Goal: Transaction & Acquisition: Purchase product/service

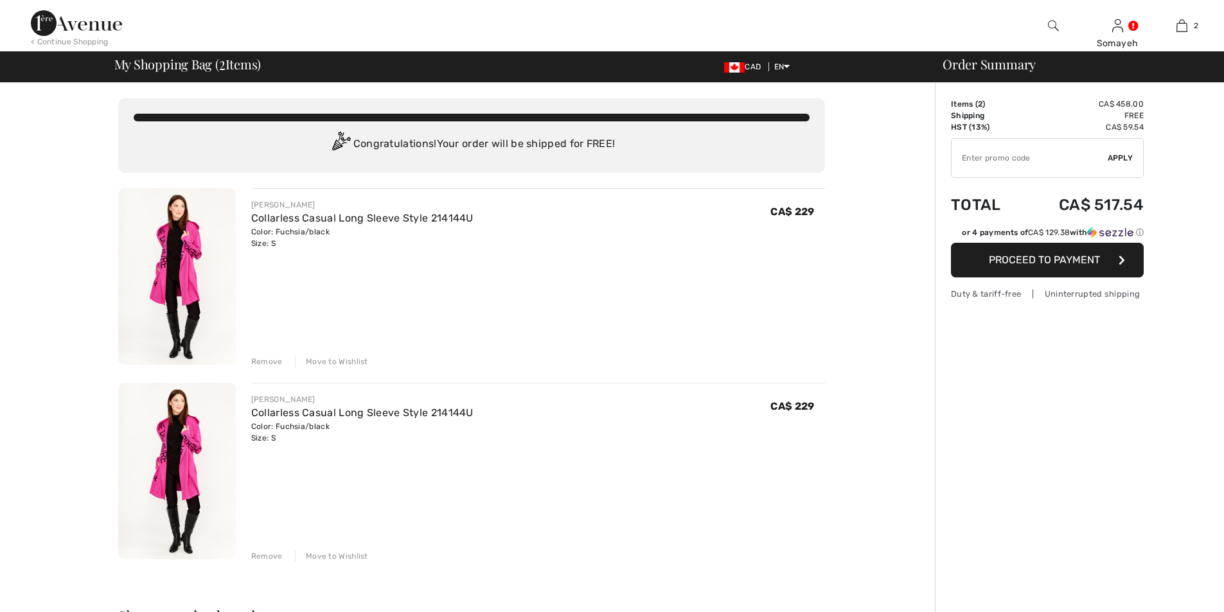
click at [269, 557] on div "Remove" at bounding box center [266, 557] width 31 height 12
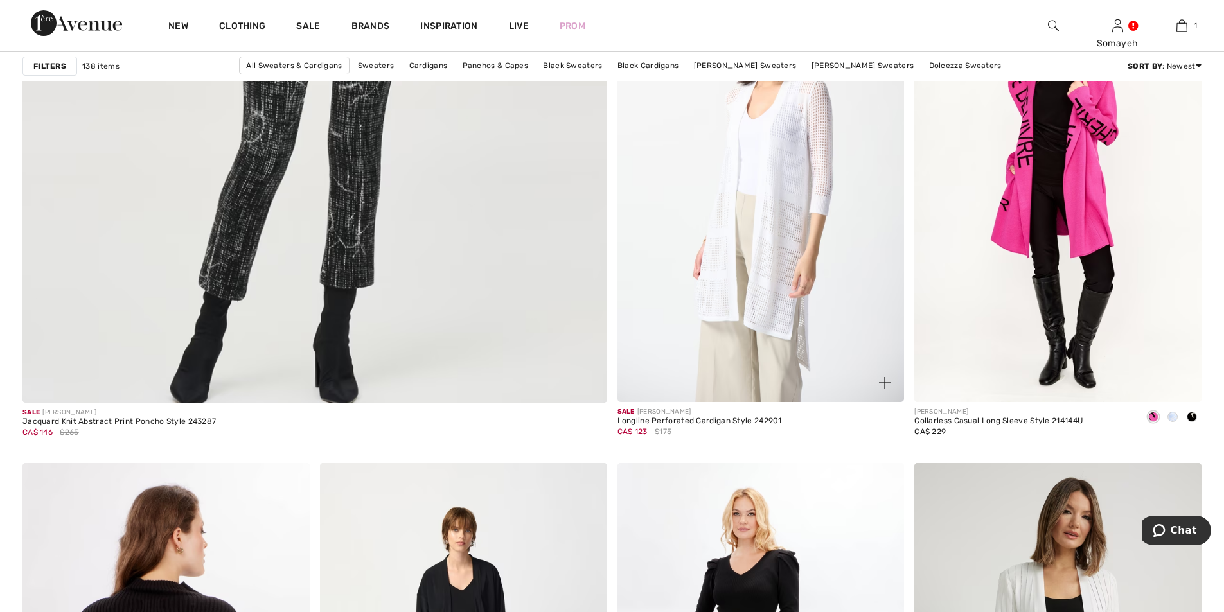
scroll to position [4432, 0]
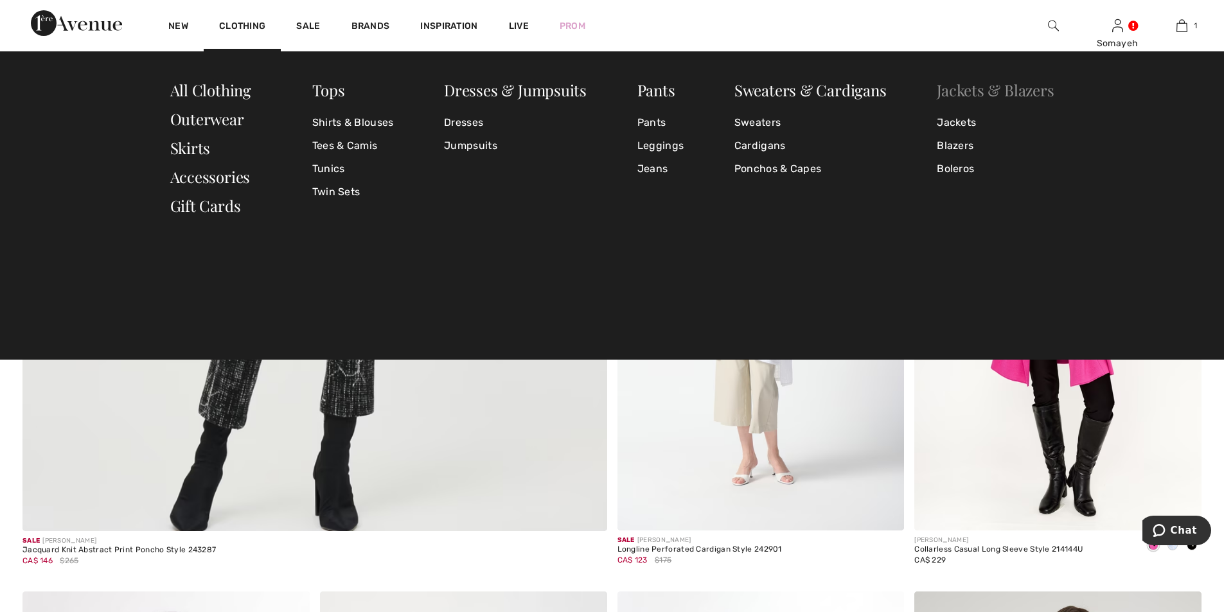
click at [952, 94] on link "Jackets & Blazers" at bounding box center [995, 90] width 117 height 21
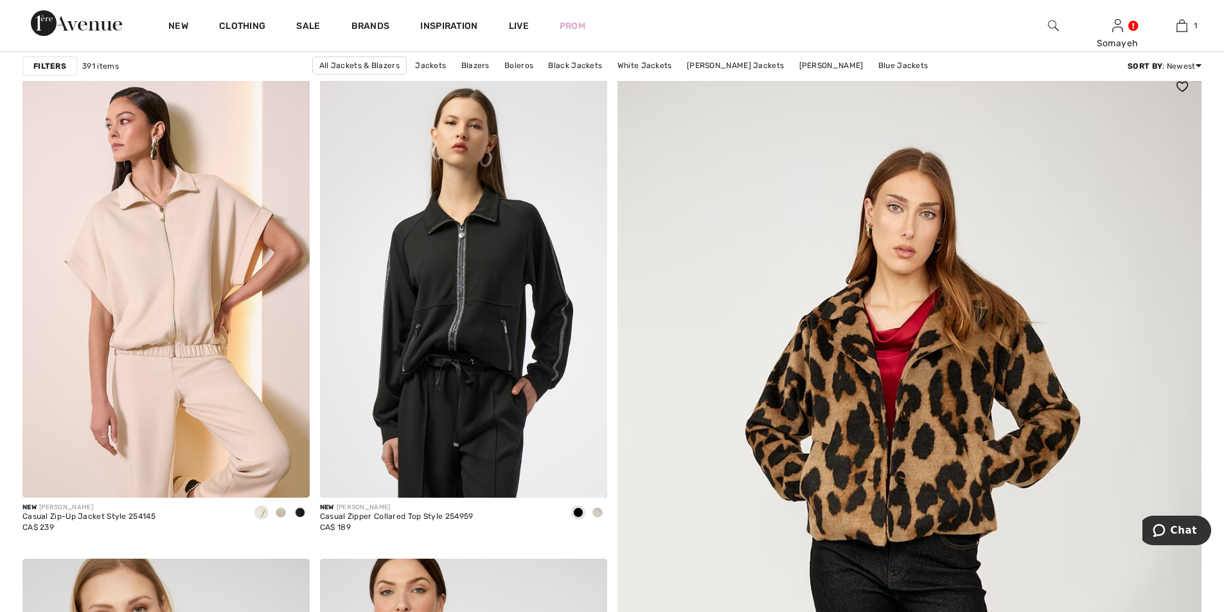
scroll to position [193, 0]
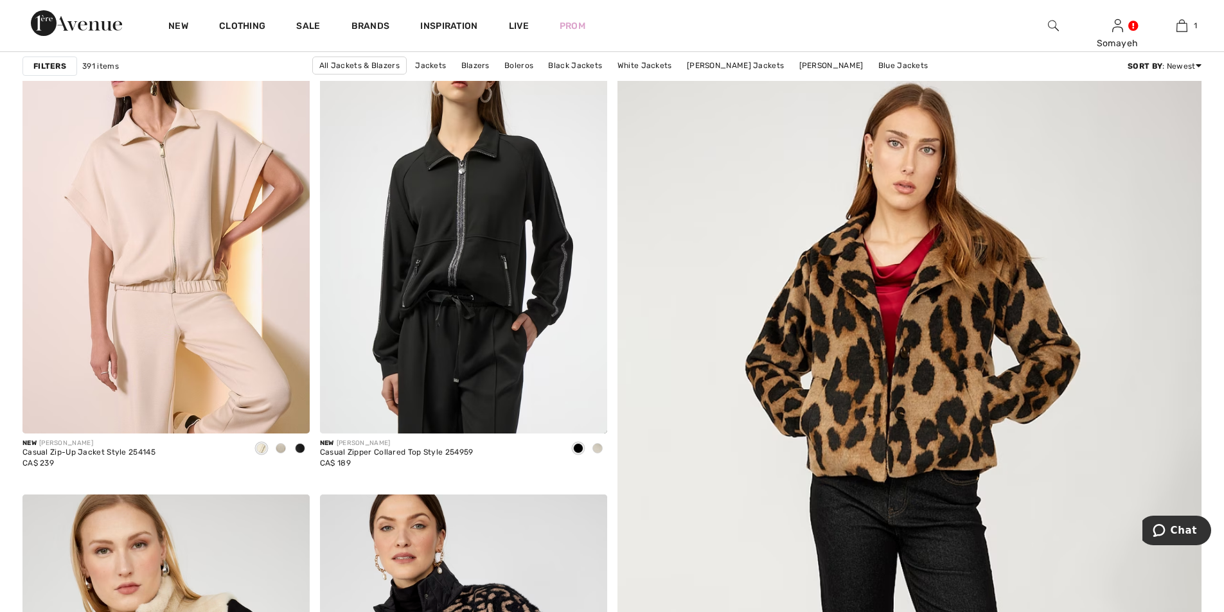
click at [962, 376] on img at bounding box center [909, 529] width 701 height 1052
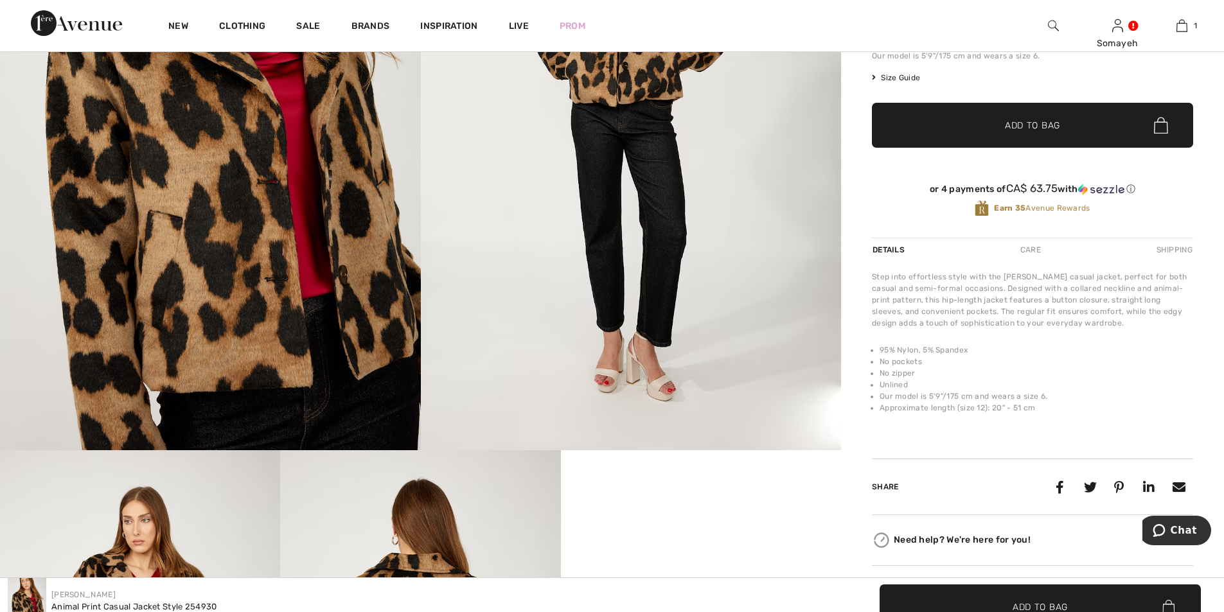
scroll to position [514, 0]
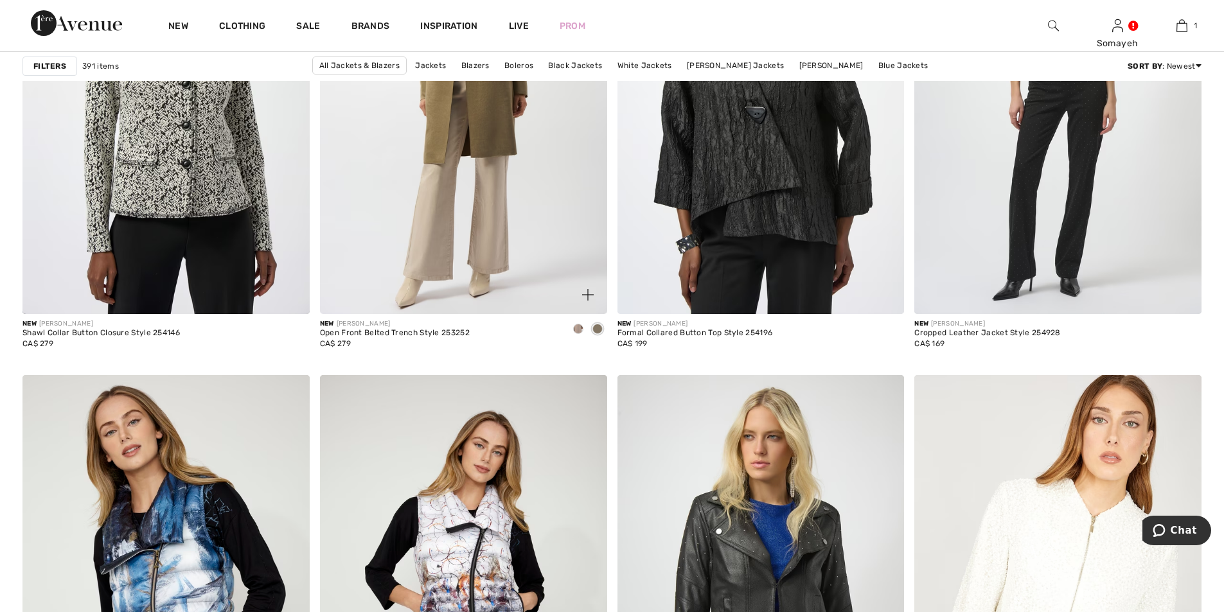
scroll to position [2891, 0]
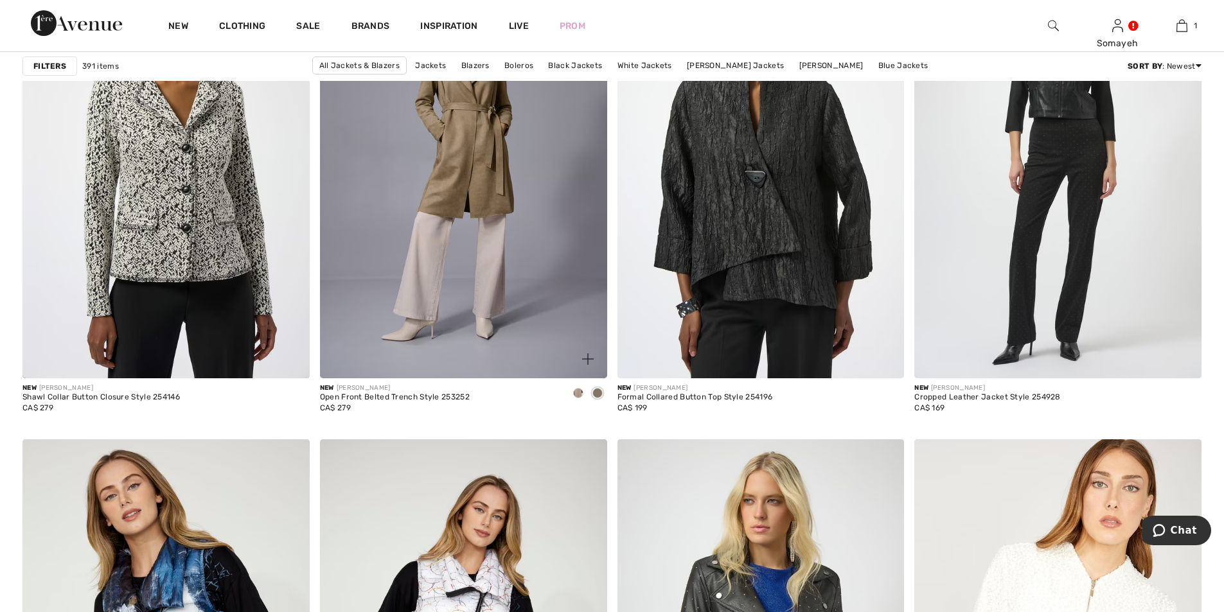
click at [576, 394] on span at bounding box center [578, 393] width 10 height 10
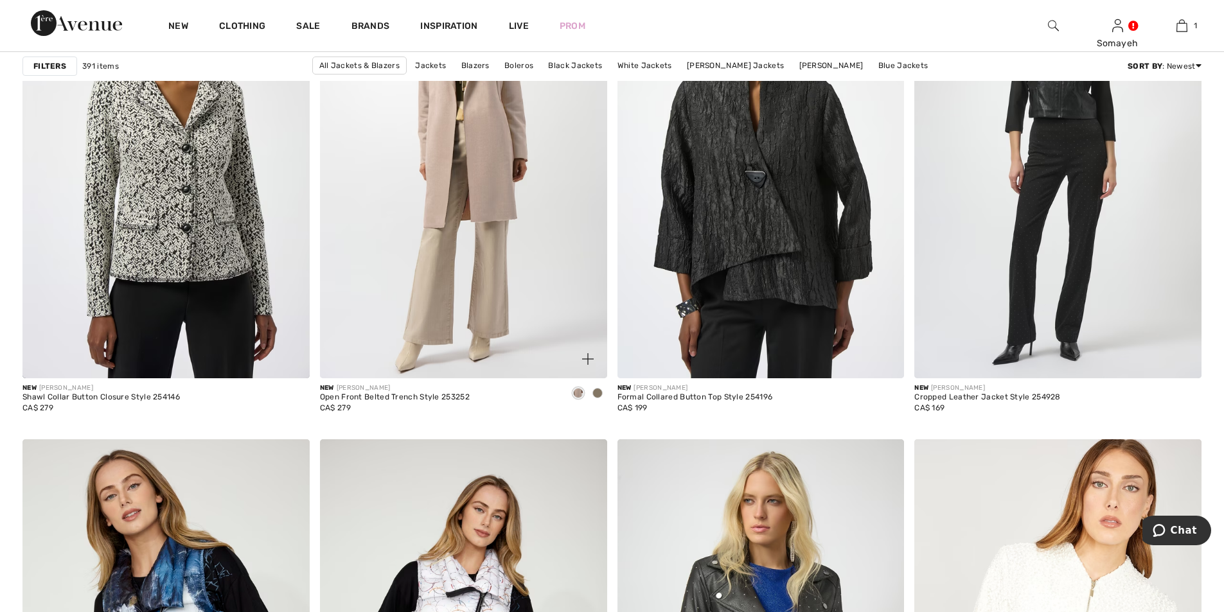
scroll to position [2826, 0]
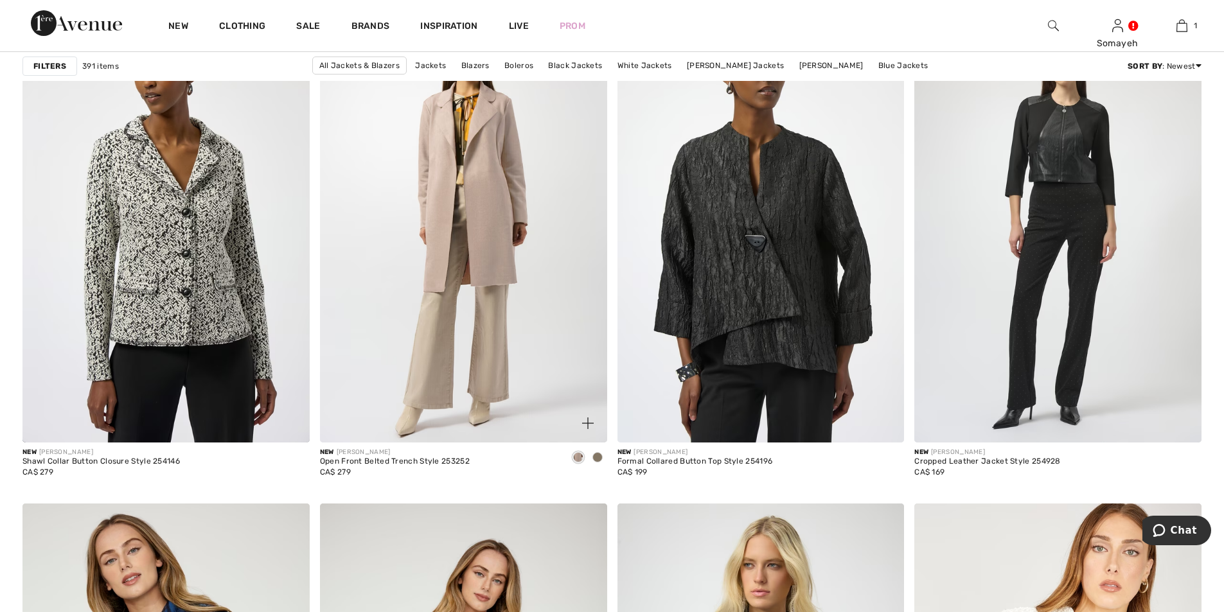
click at [596, 457] on span at bounding box center [597, 457] width 10 height 10
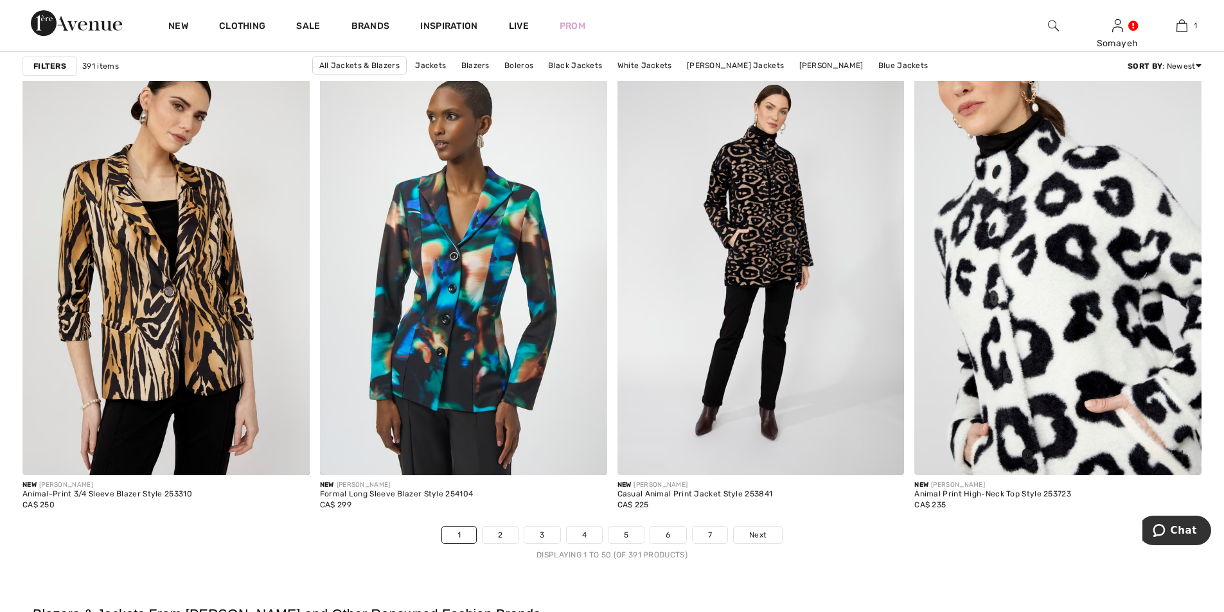
scroll to position [7195, 0]
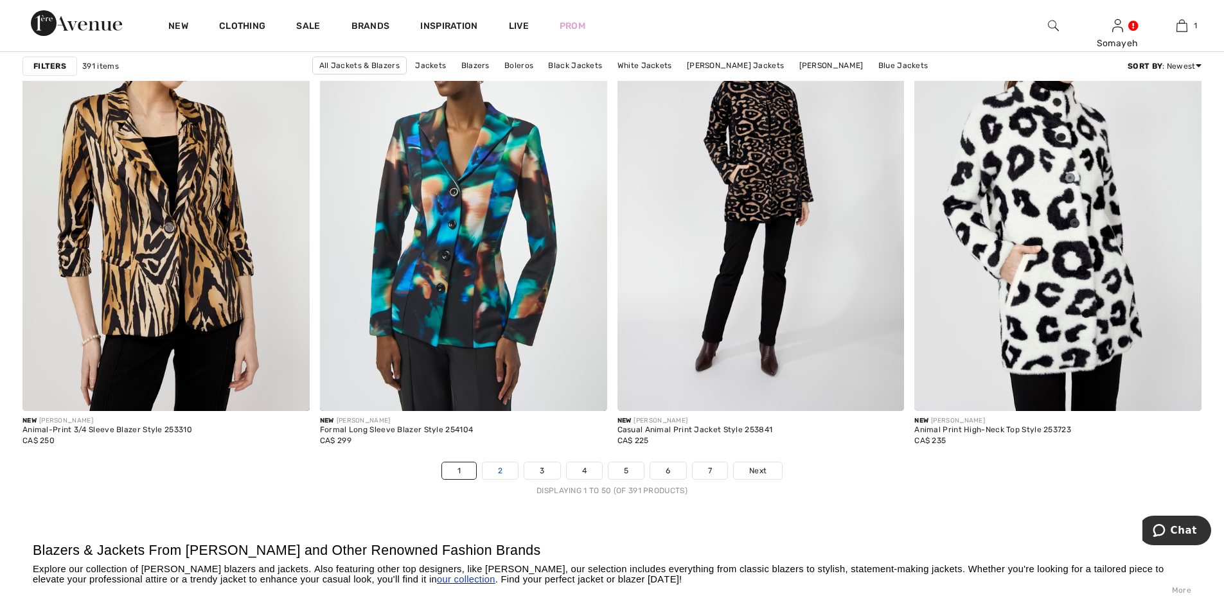
click at [501, 466] on link "2" at bounding box center [499, 471] width 35 height 17
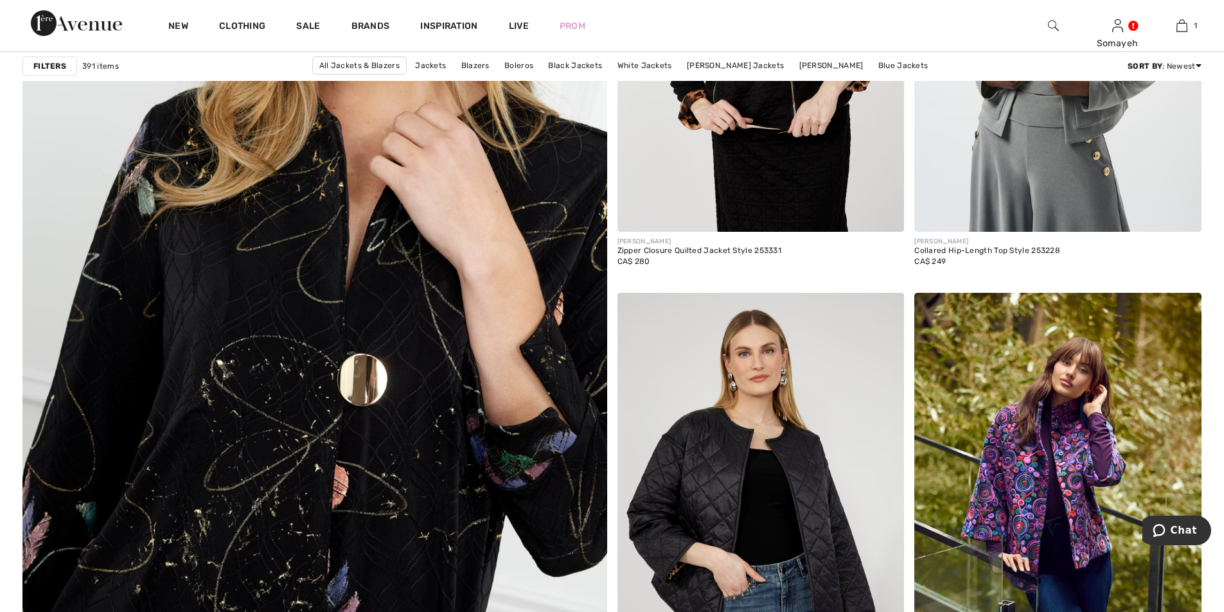
scroll to position [4304, 0]
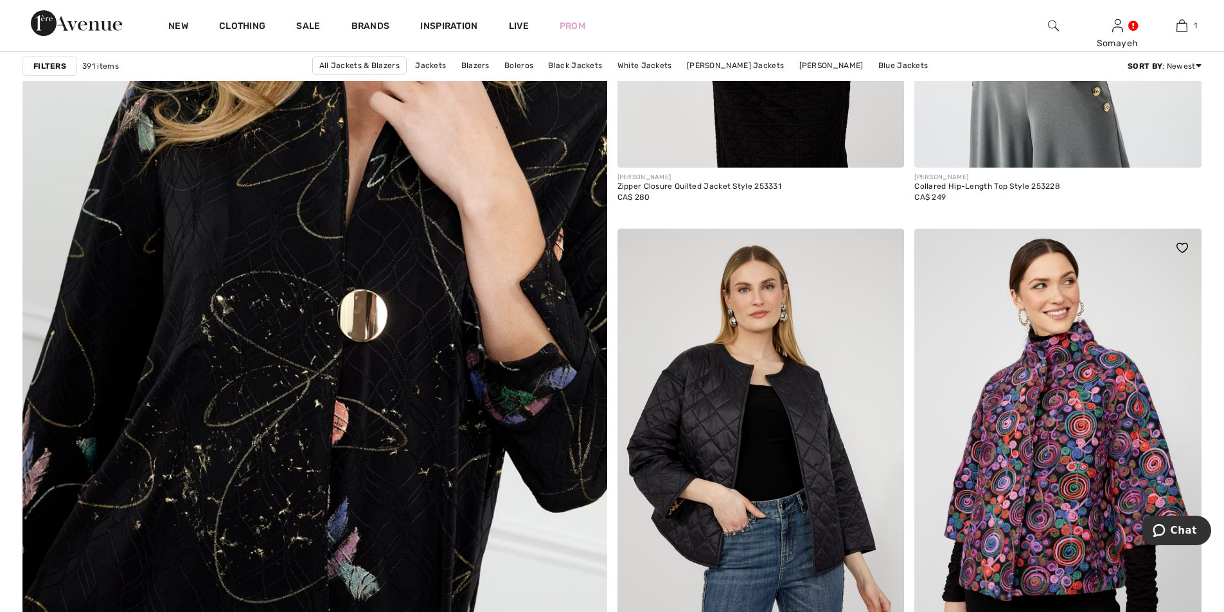
click at [1069, 375] on img at bounding box center [1057, 444] width 287 height 430
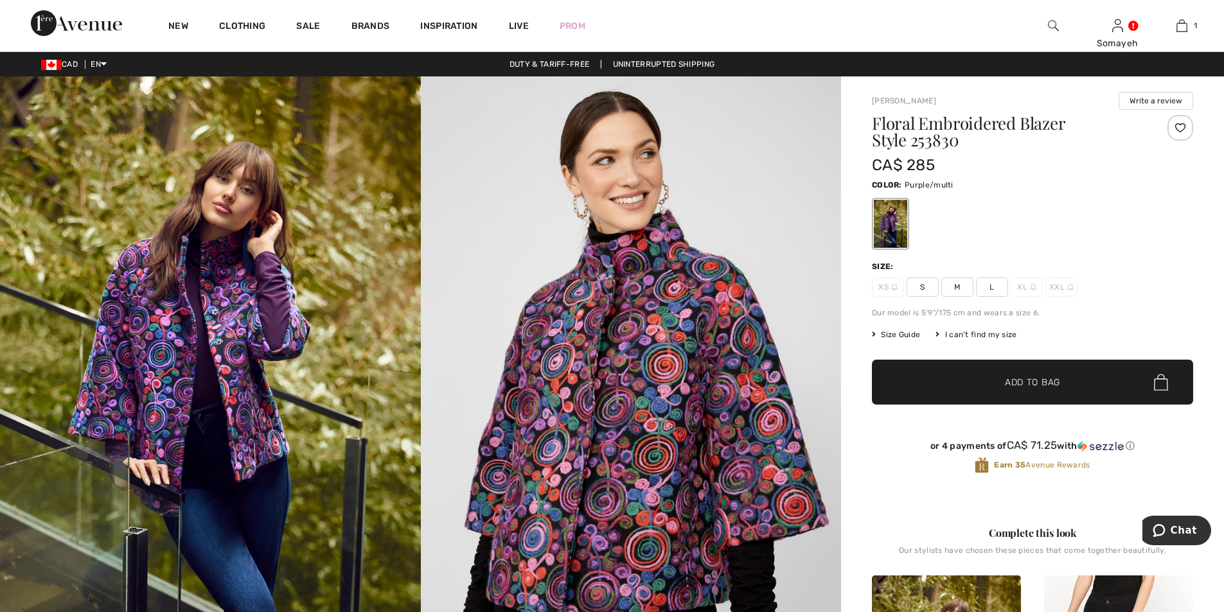
click at [924, 288] on span "S" at bounding box center [922, 287] width 32 height 19
click at [1007, 382] on span "Add to Bag" at bounding box center [1032, 382] width 55 height 13
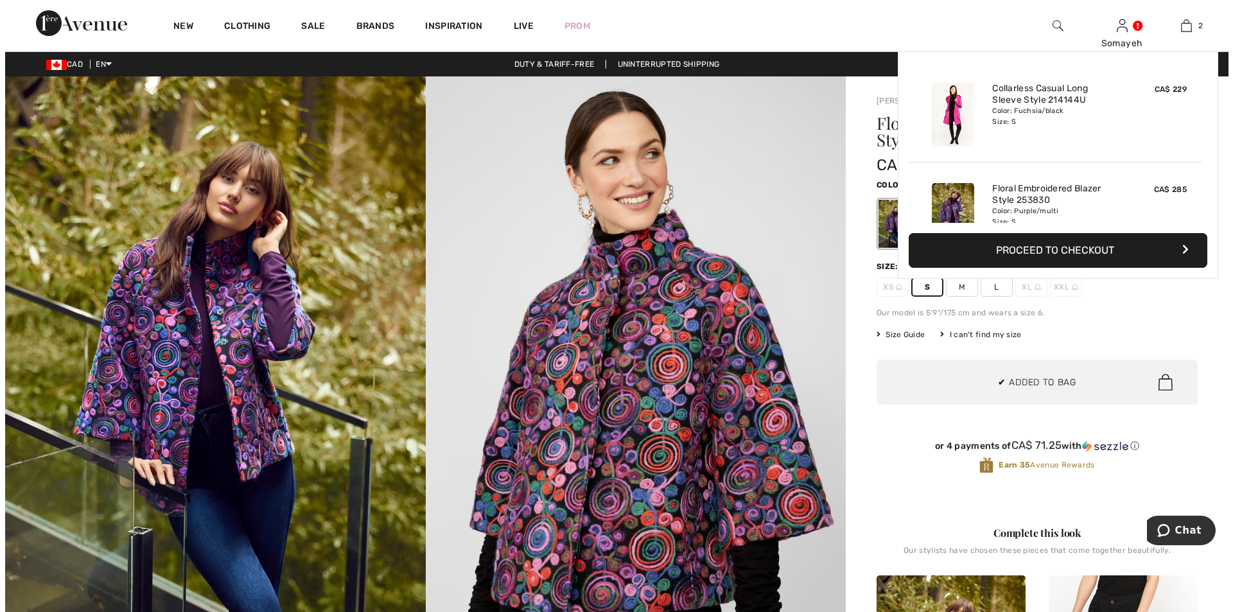
scroll to position [40, 0]
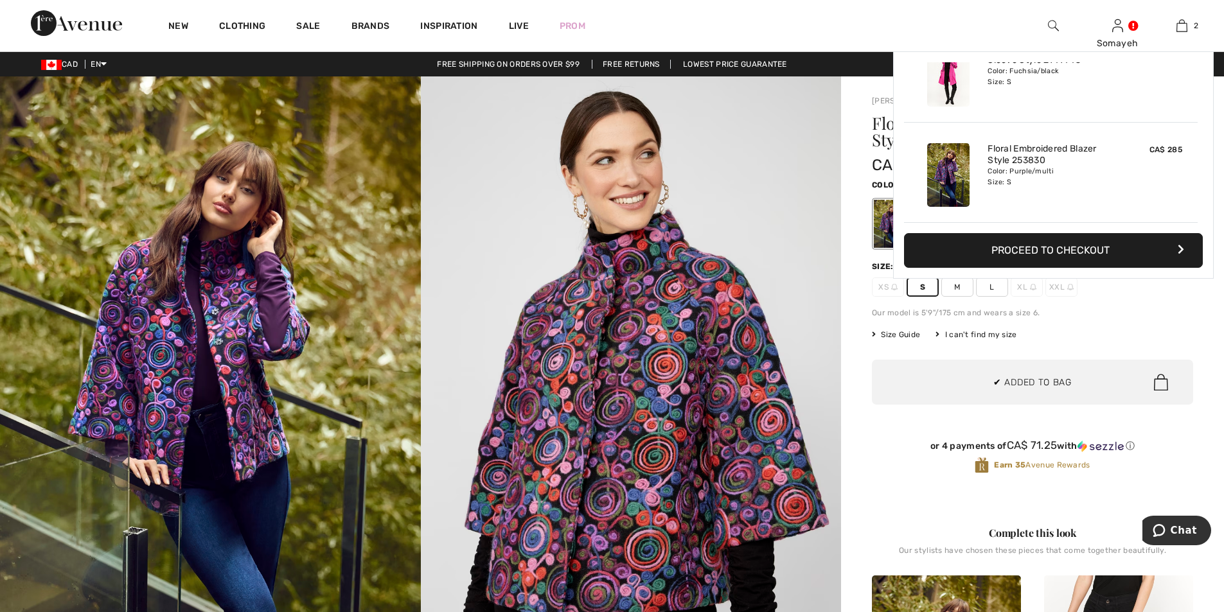
click at [228, 350] on img at bounding box center [210, 391] width 421 height 631
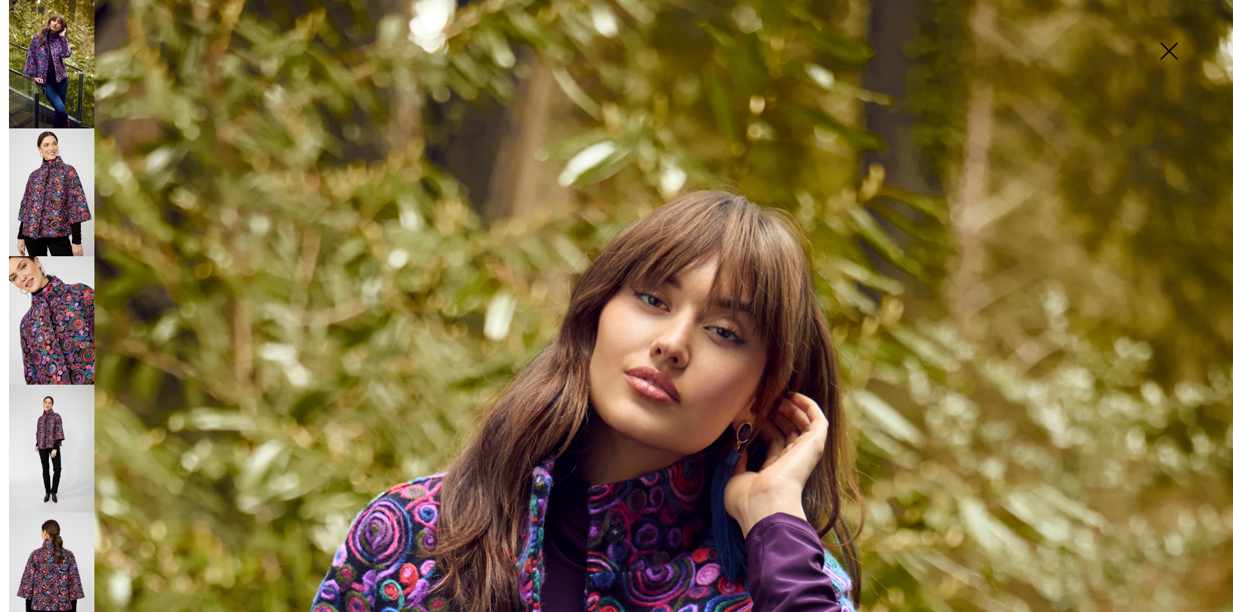
scroll to position [257, 0]
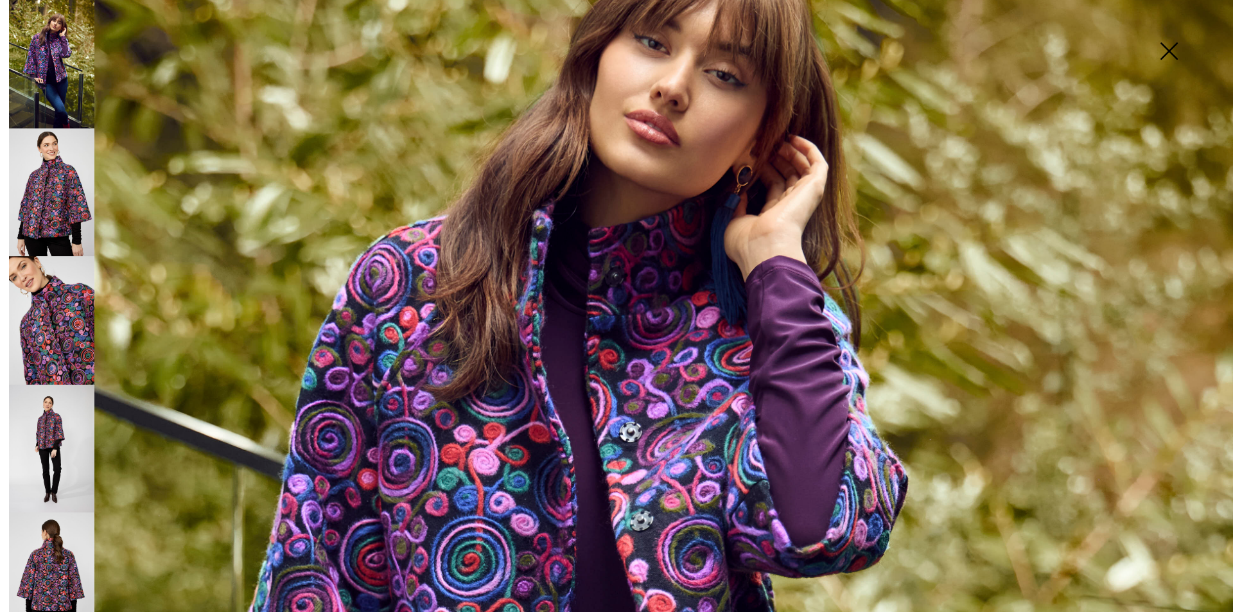
click at [73, 200] on img at bounding box center [51, 192] width 85 height 128
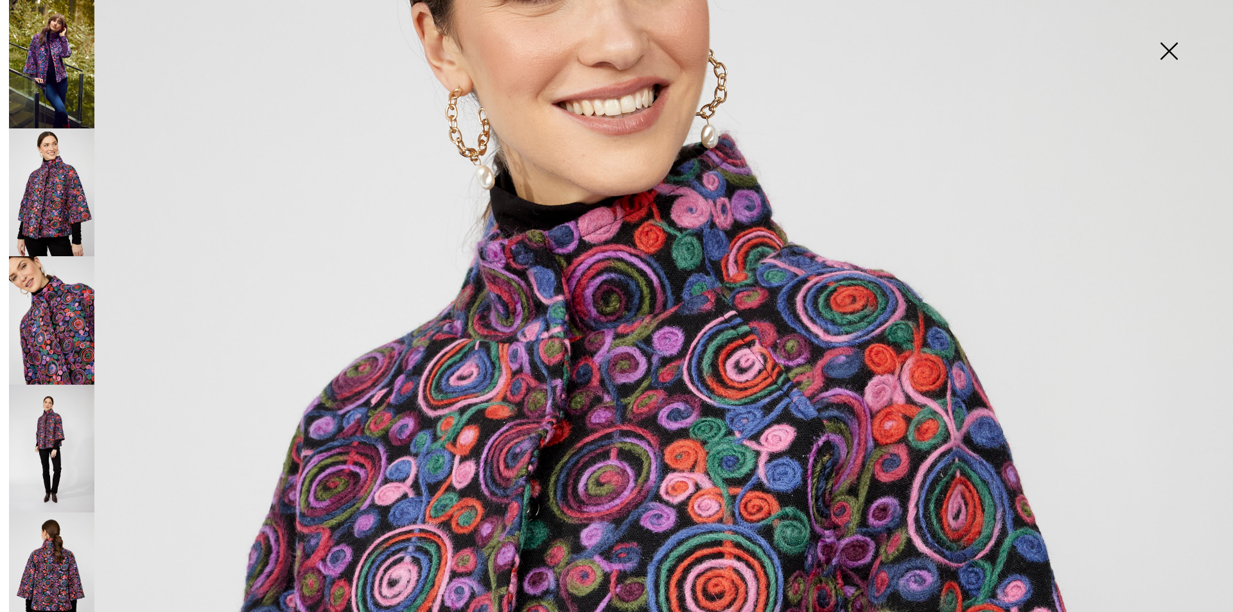
click at [77, 331] on img at bounding box center [51, 320] width 85 height 128
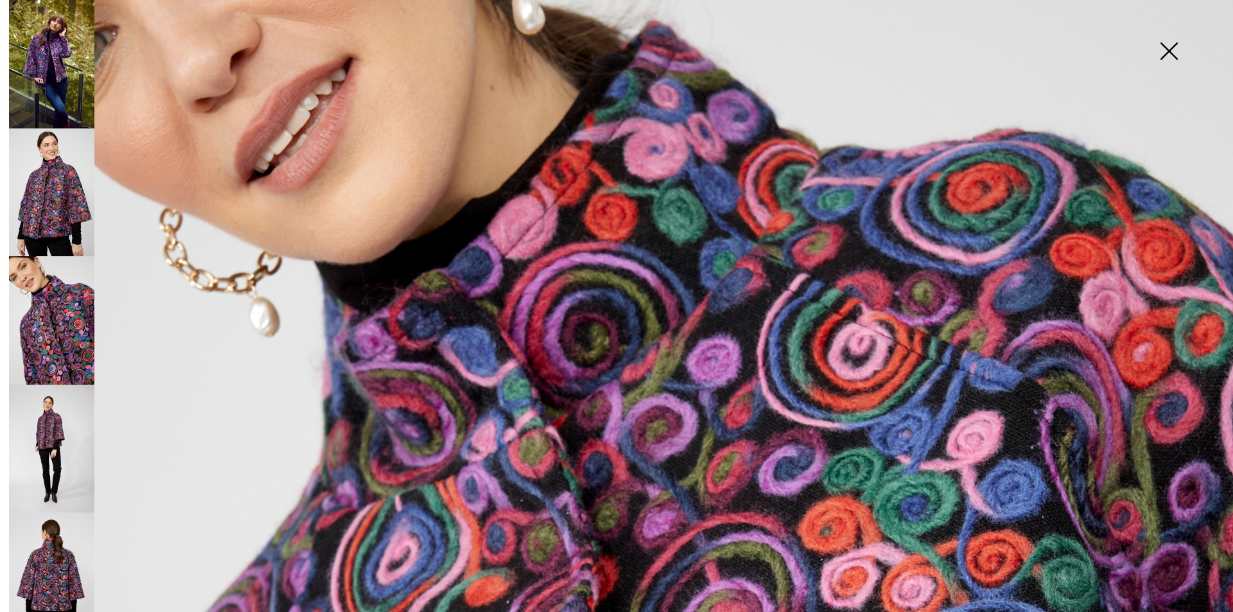
click at [73, 549] on img at bounding box center [51, 577] width 85 height 128
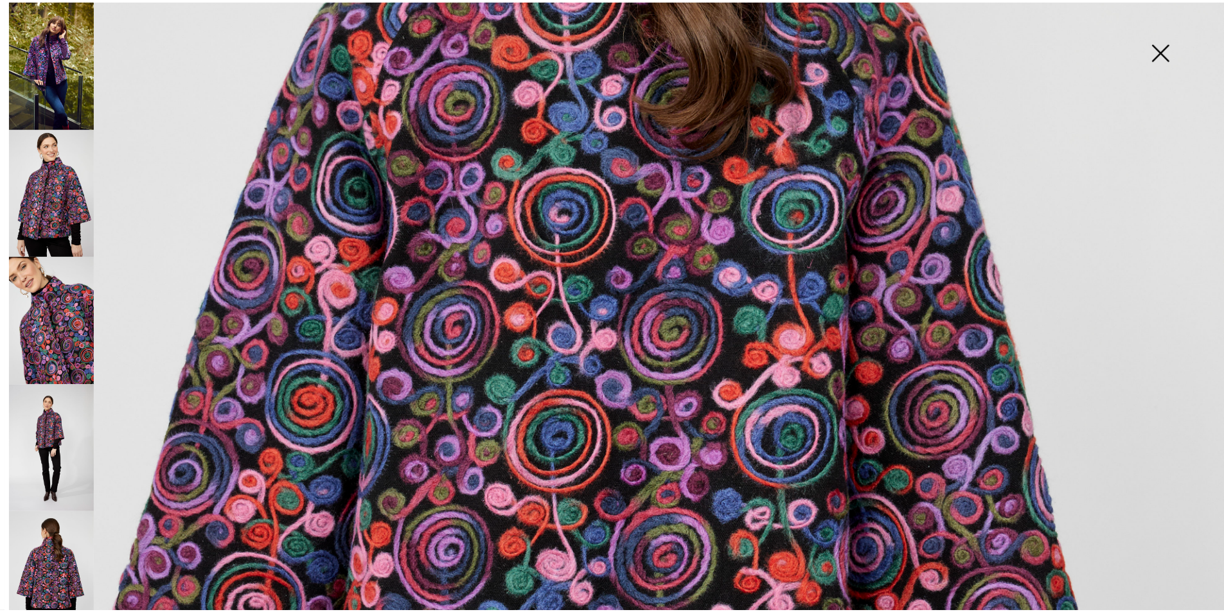
scroll to position [835, 0]
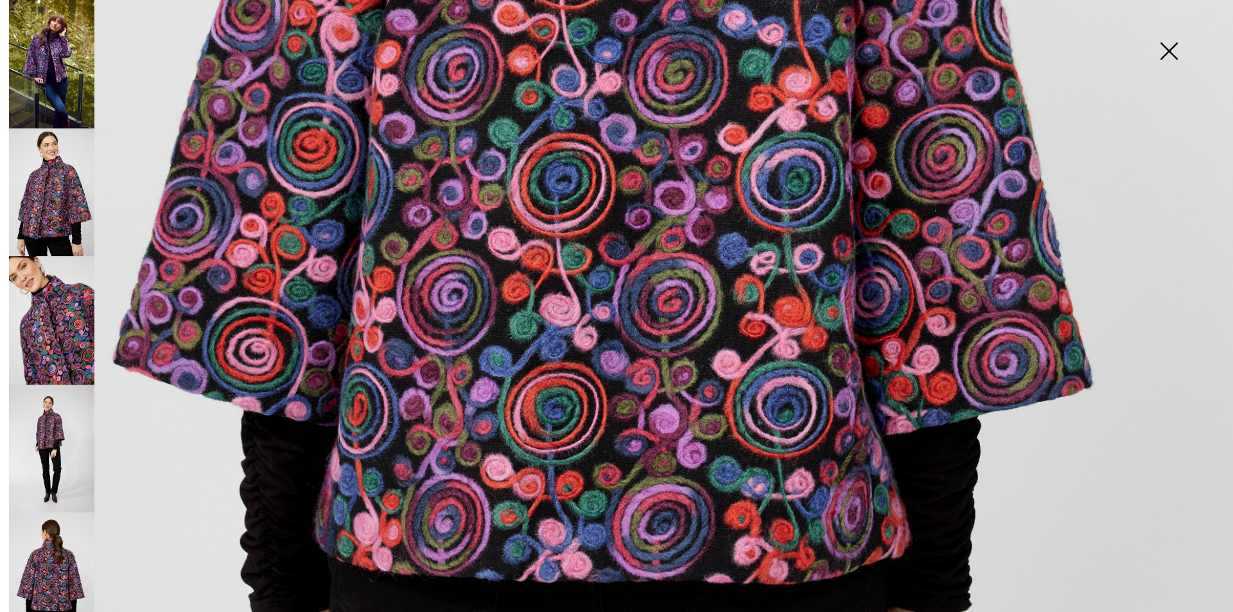
click at [1169, 50] on img at bounding box center [1169, 52] width 64 height 66
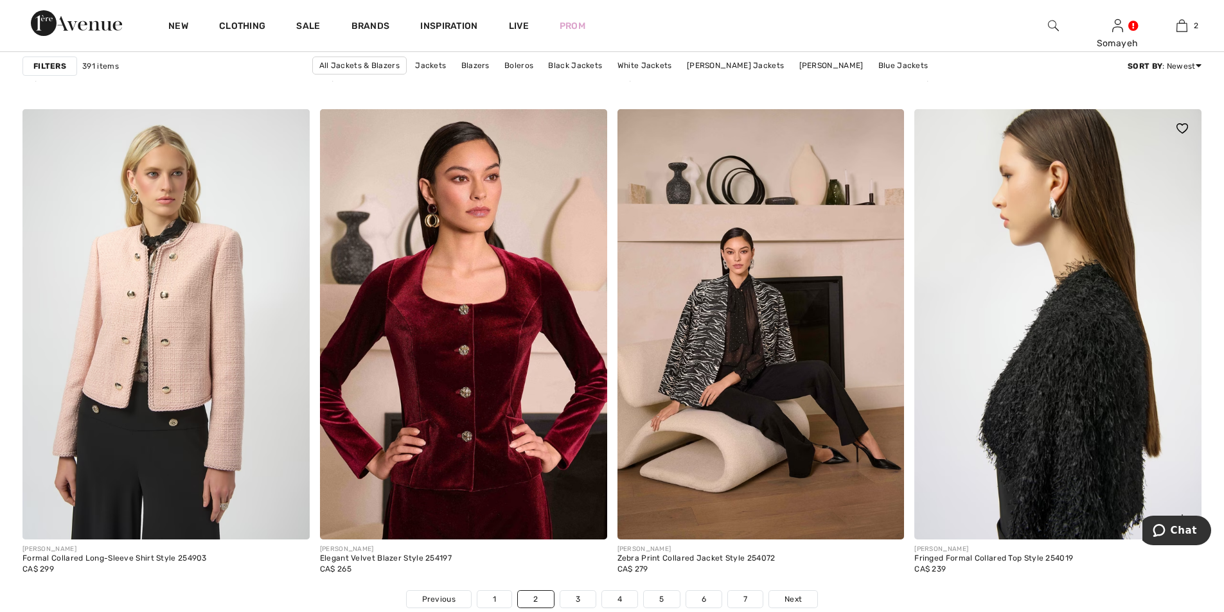
scroll to position [7130, 0]
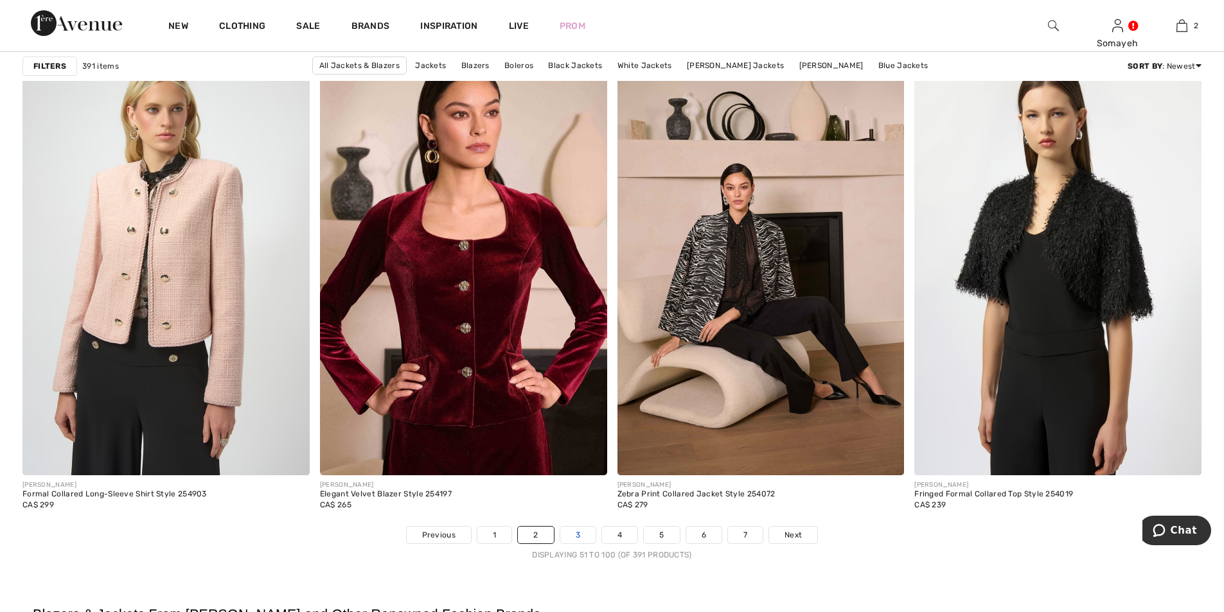
click at [567, 534] on link "3" at bounding box center [577, 535] width 35 height 17
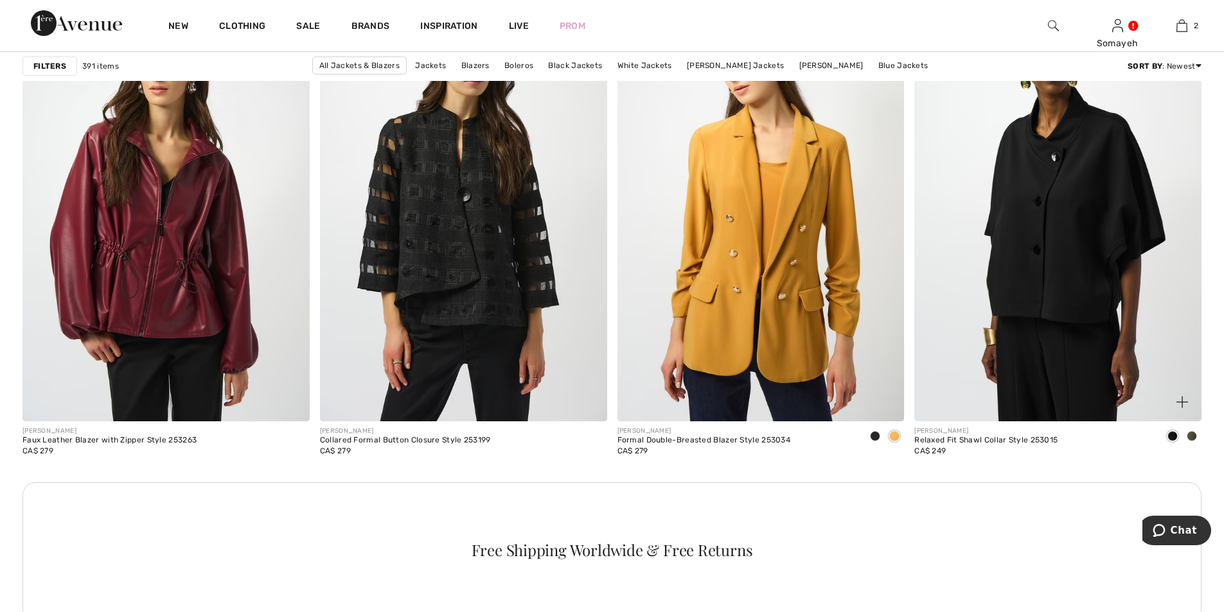
scroll to position [5460, 0]
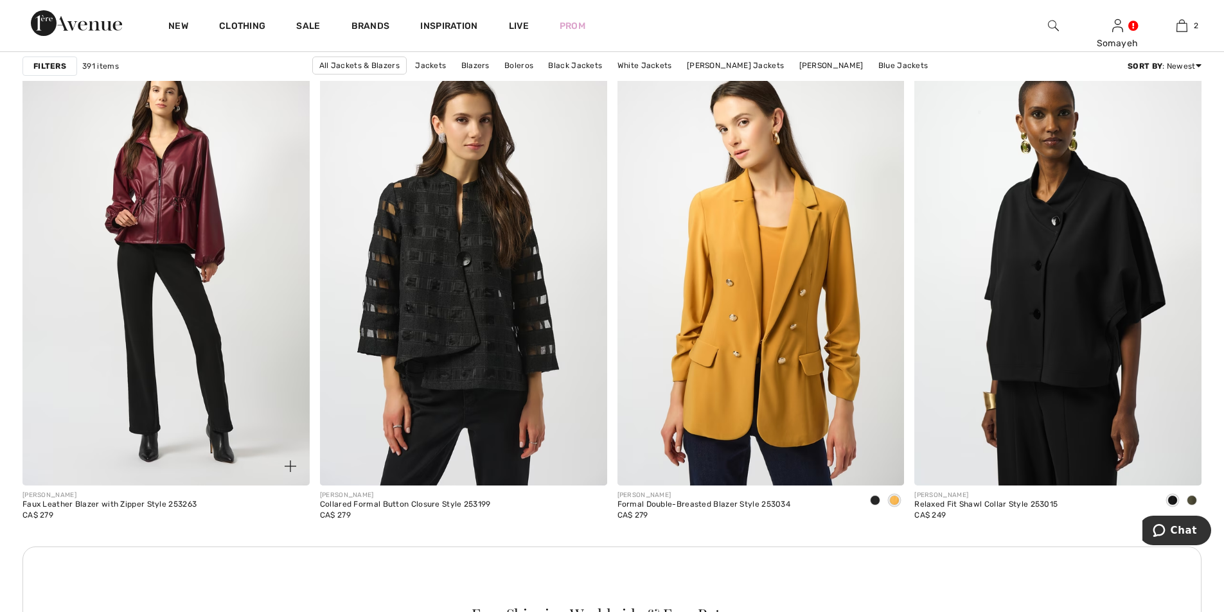
click at [203, 269] on img at bounding box center [165, 270] width 287 height 430
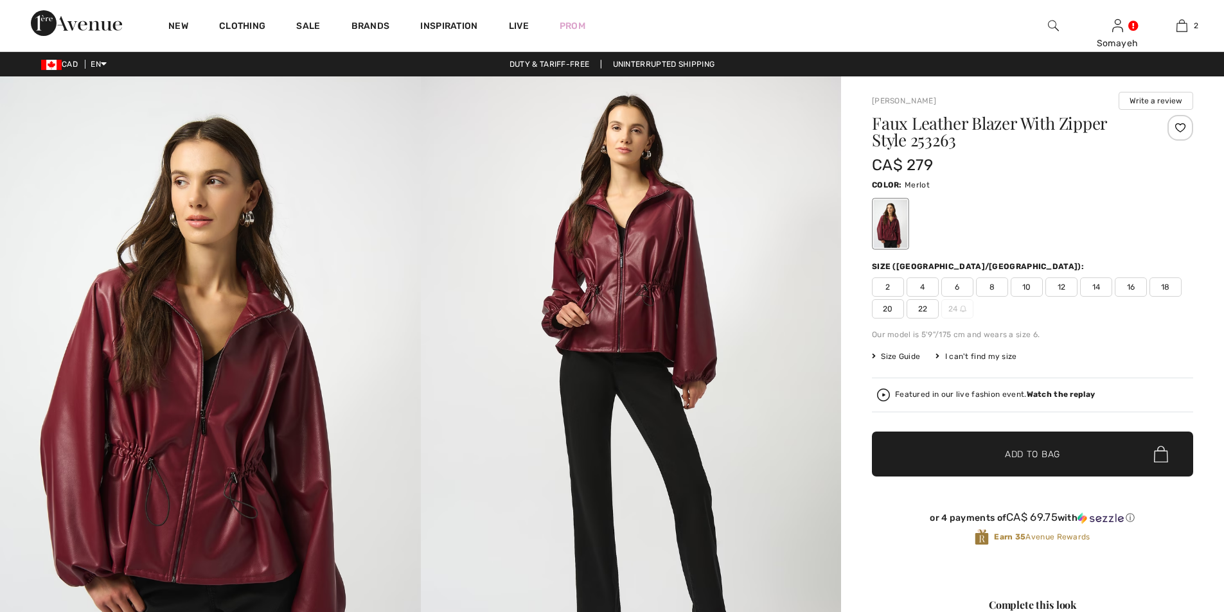
click at [922, 290] on span "4" at bounding box center [922, 287] width 32 height 19
click at [1022, 455] on span "Add to Bag" at bounding box center [1032, 454] width 55 height 13
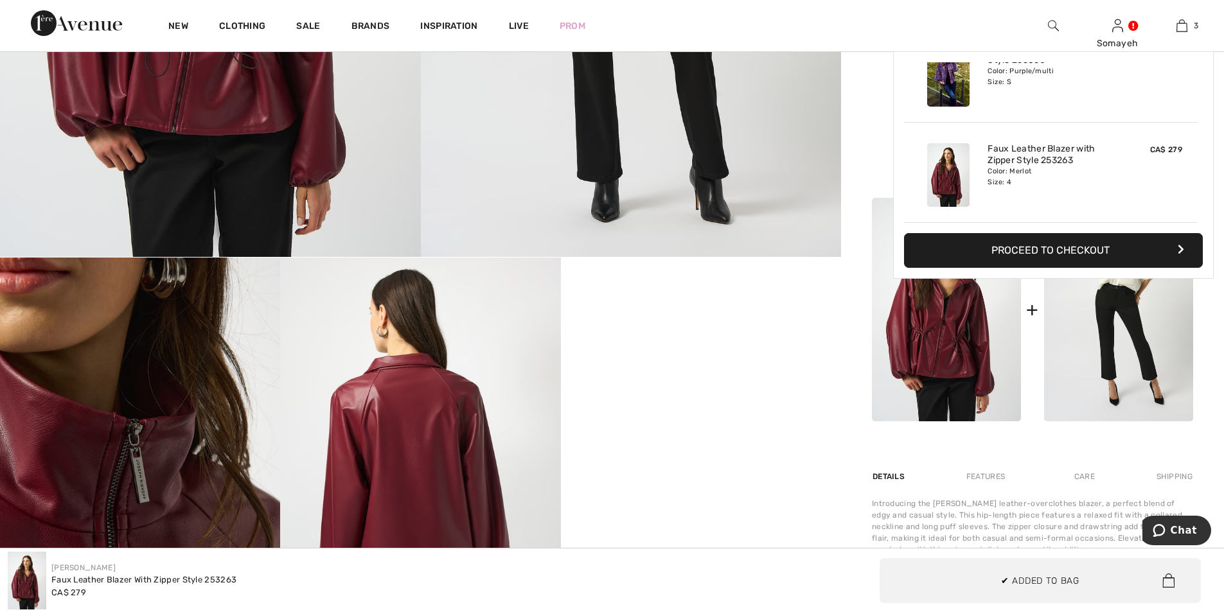
scroll to position [578, 0]
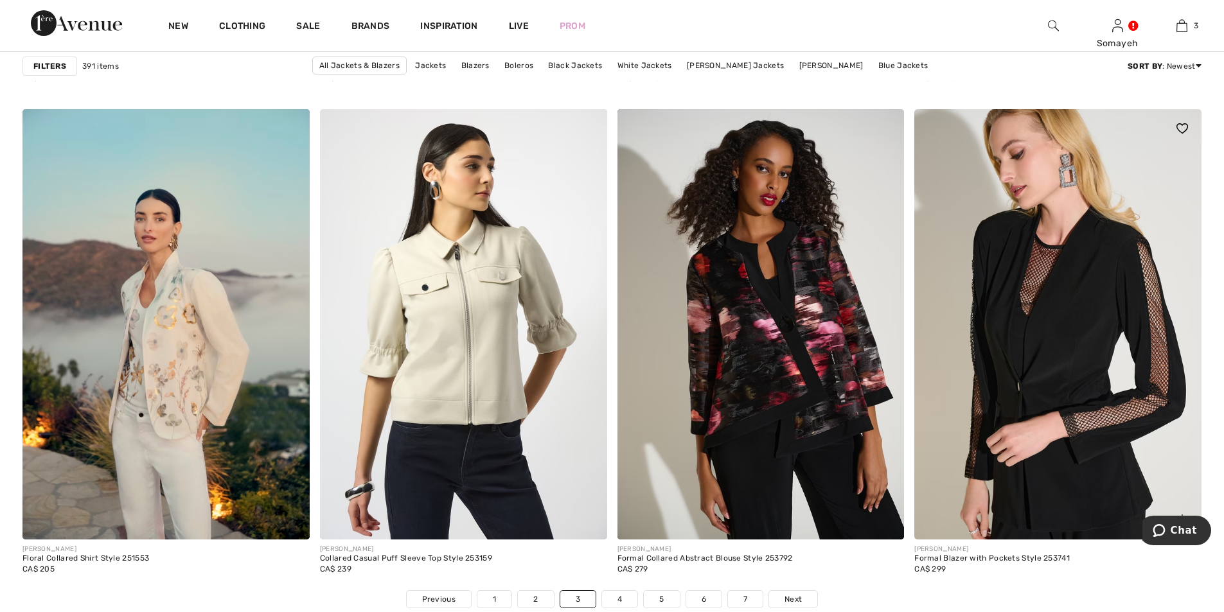
scroll to position [7195, 0]
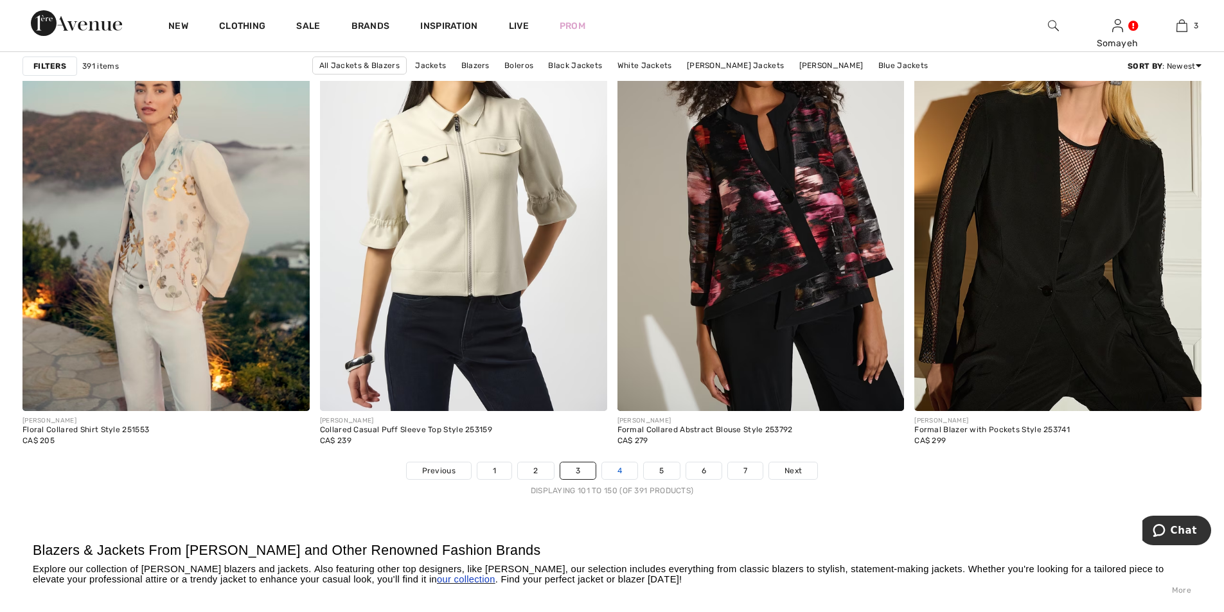
click at [622, 472] on link "4" at bounding box center [619, 471] width 35 height 17
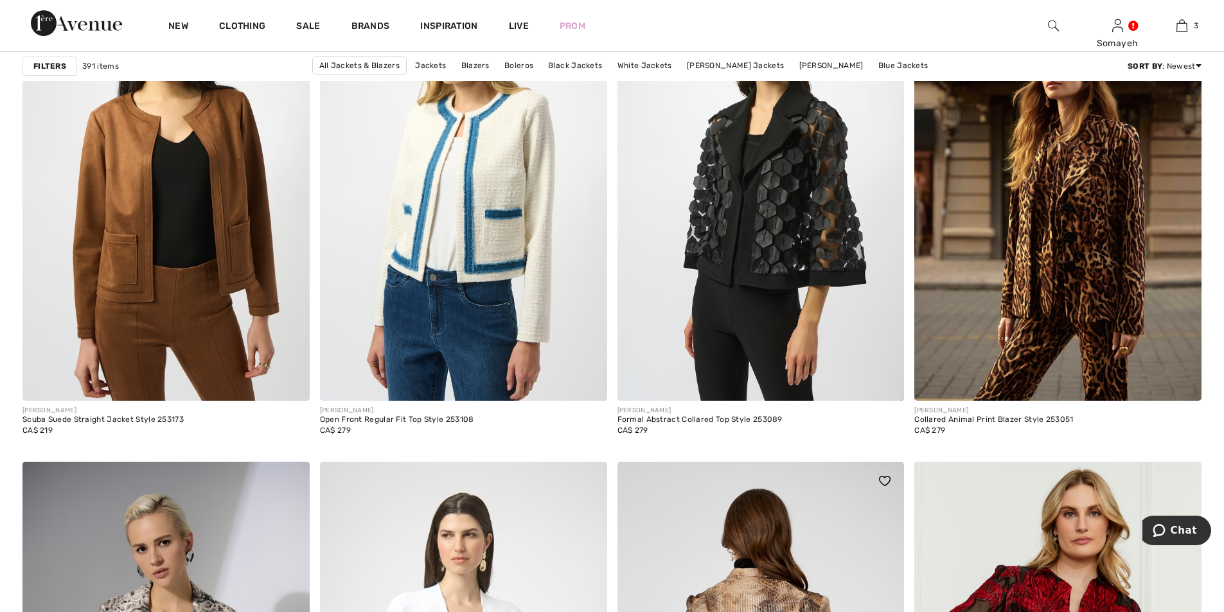
scroll to position [2570, 0]
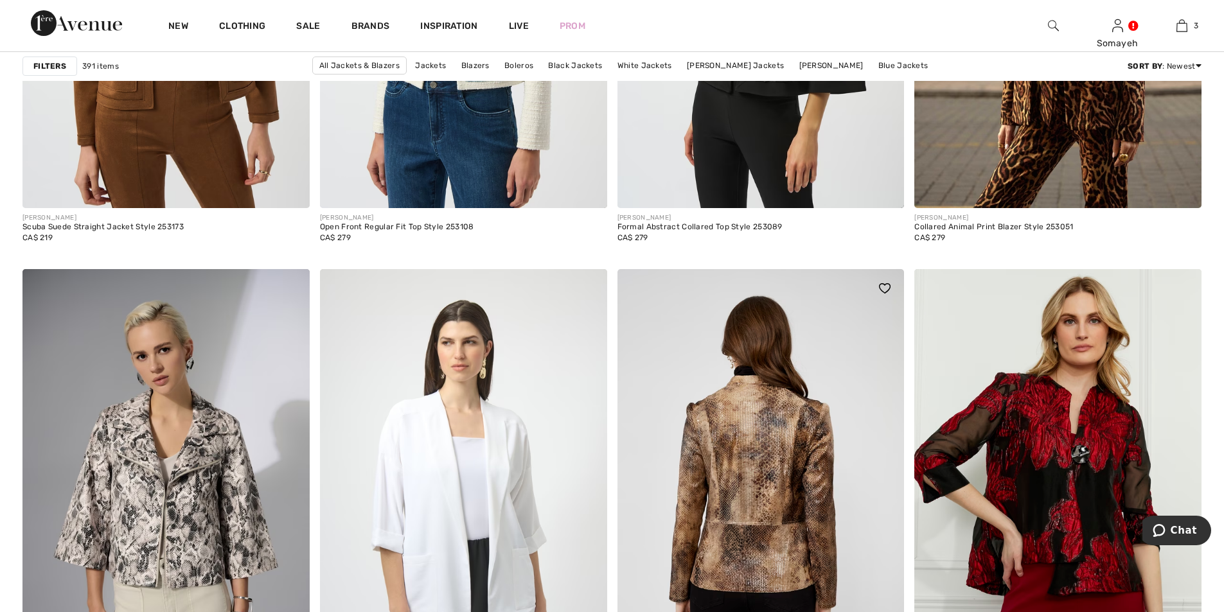
click at [786, 468] on img at bounding box center [760, 484] width 287 height 430
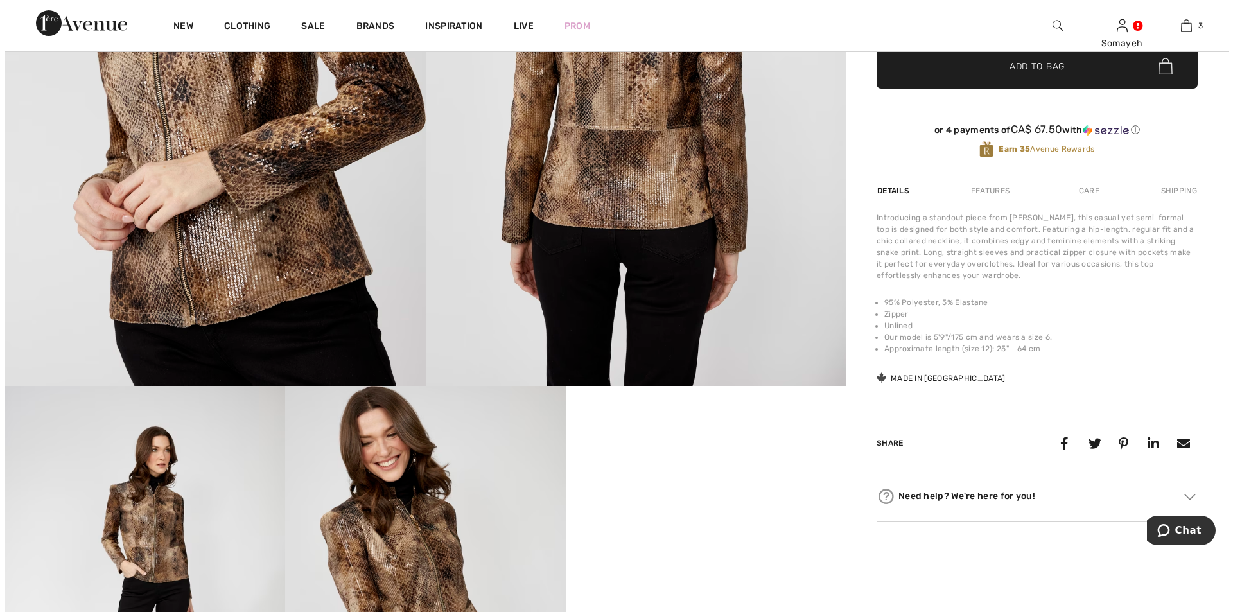
scroll to position [193, 0]
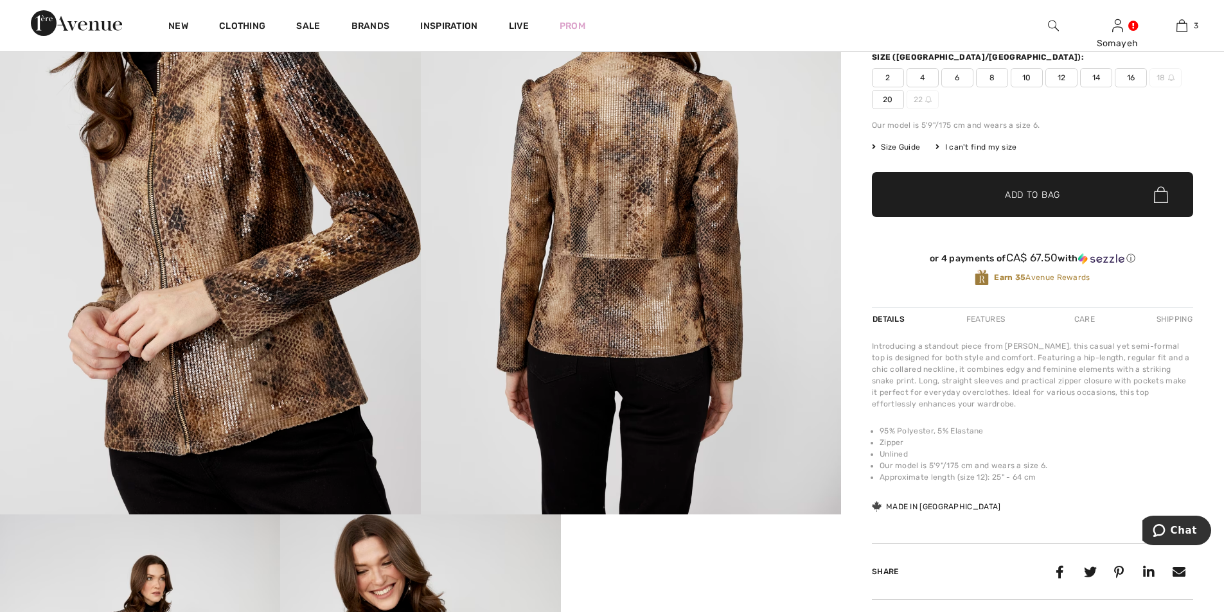
click at [168, 238] on img at bounding box center [210, 199] width 421 height 631
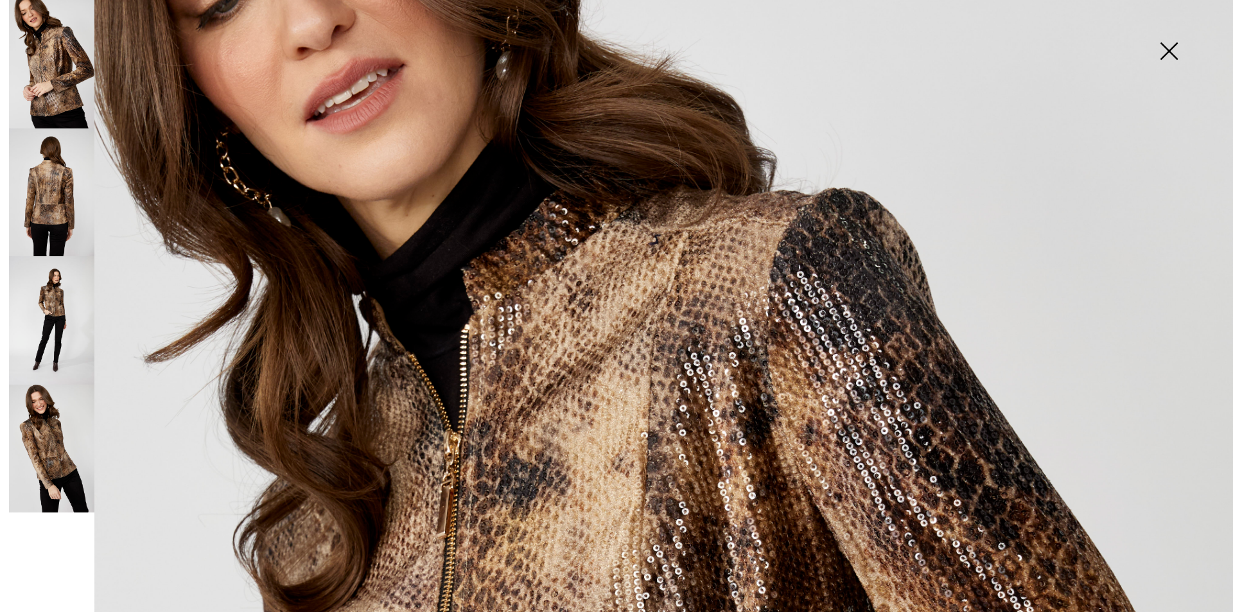
scroll to position [321, 0]
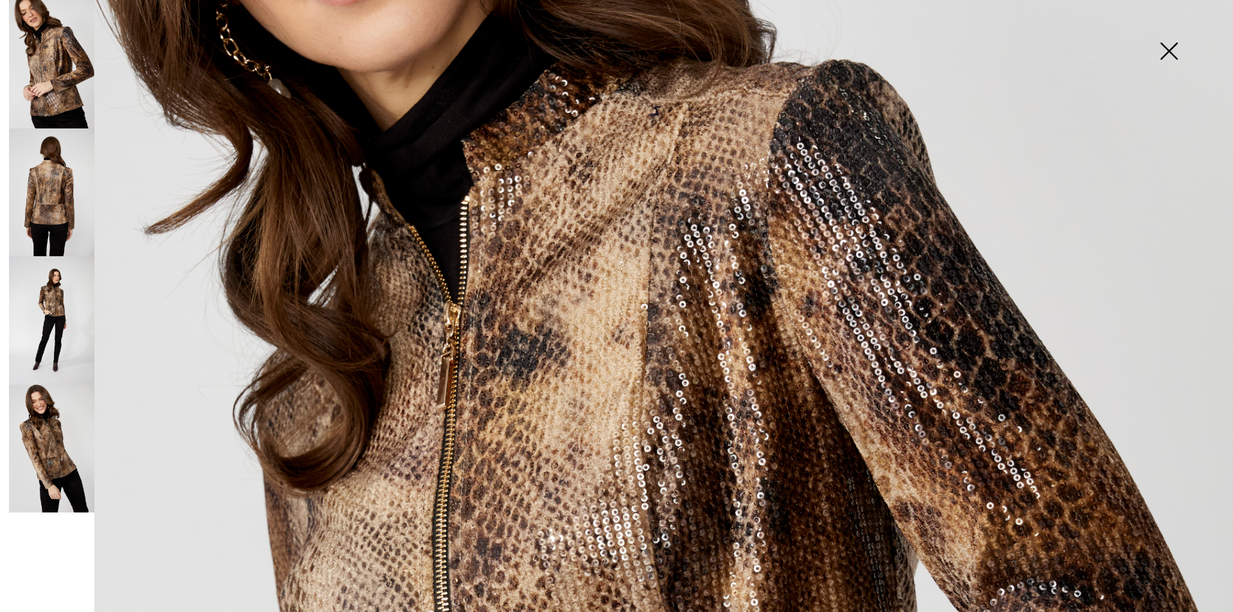
click at [57, 191] on img at bounding box center [51, 192] width 85 height 128
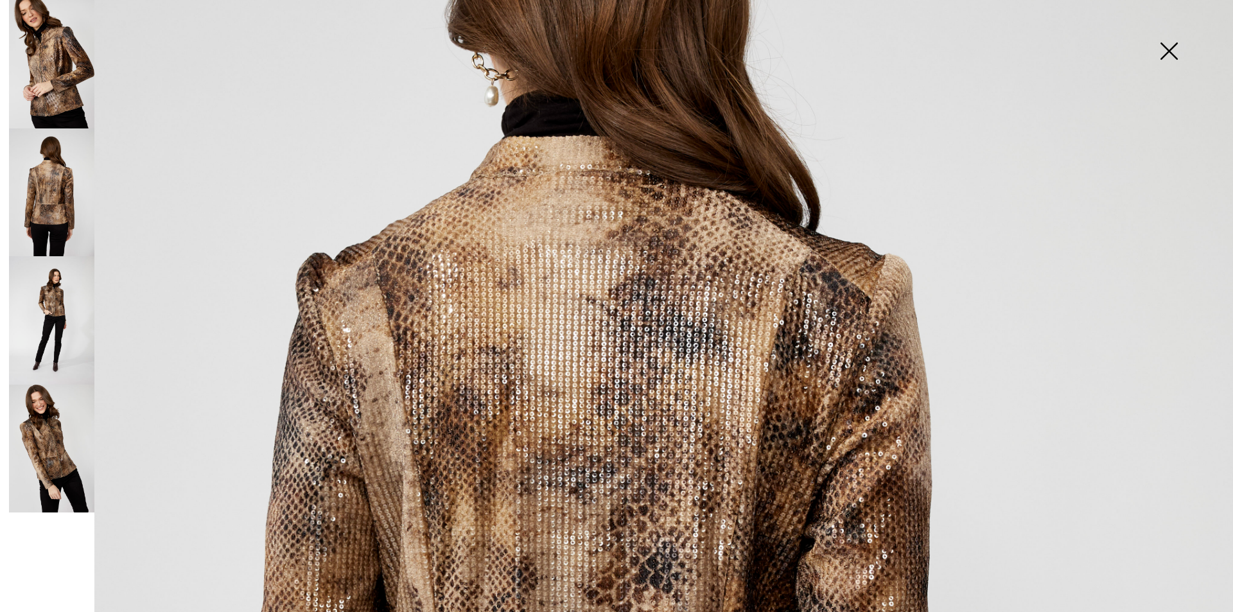
scroll to position [193, 0]
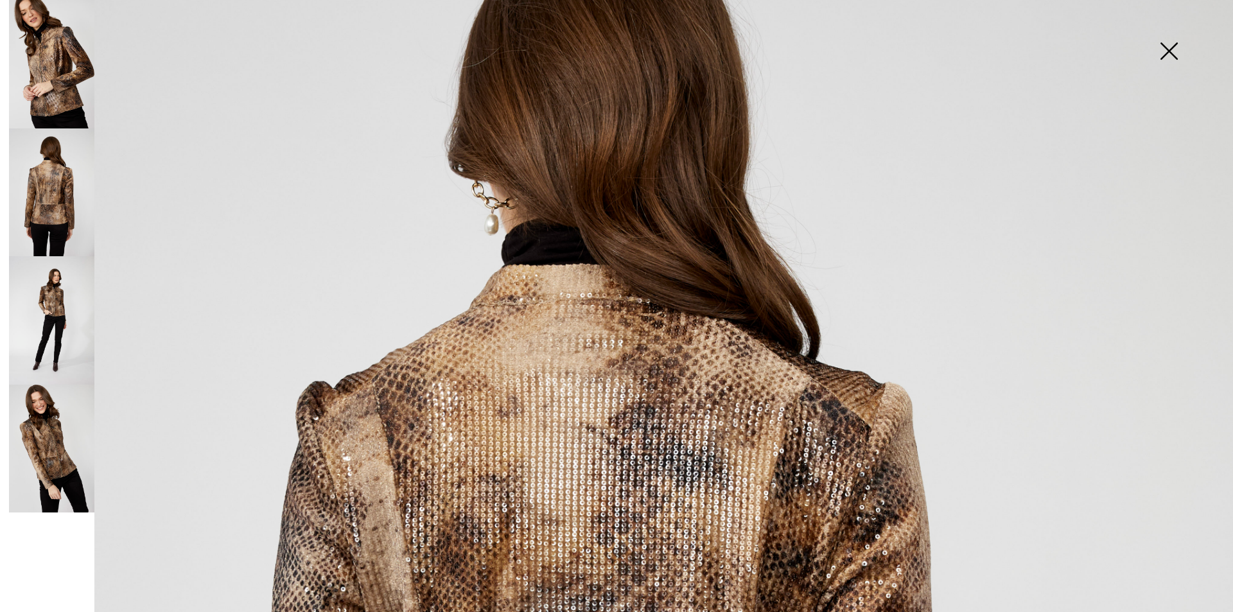
click at [73, 299] on img at bounding box center [51, 320] width 85 height 128
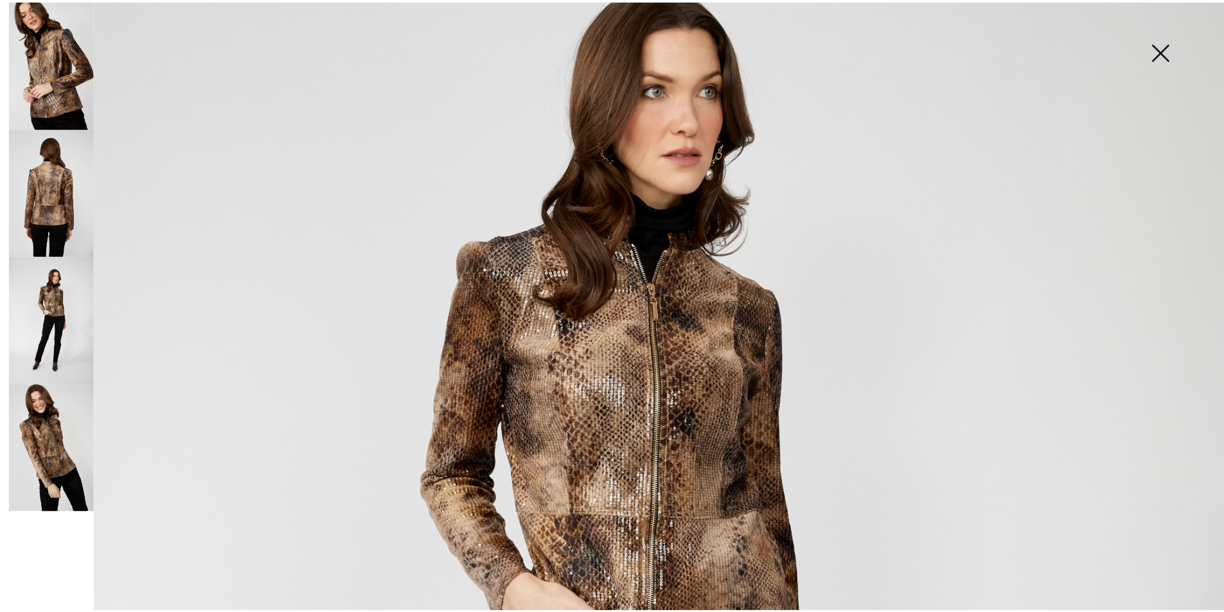
scroll to position [321, 0]
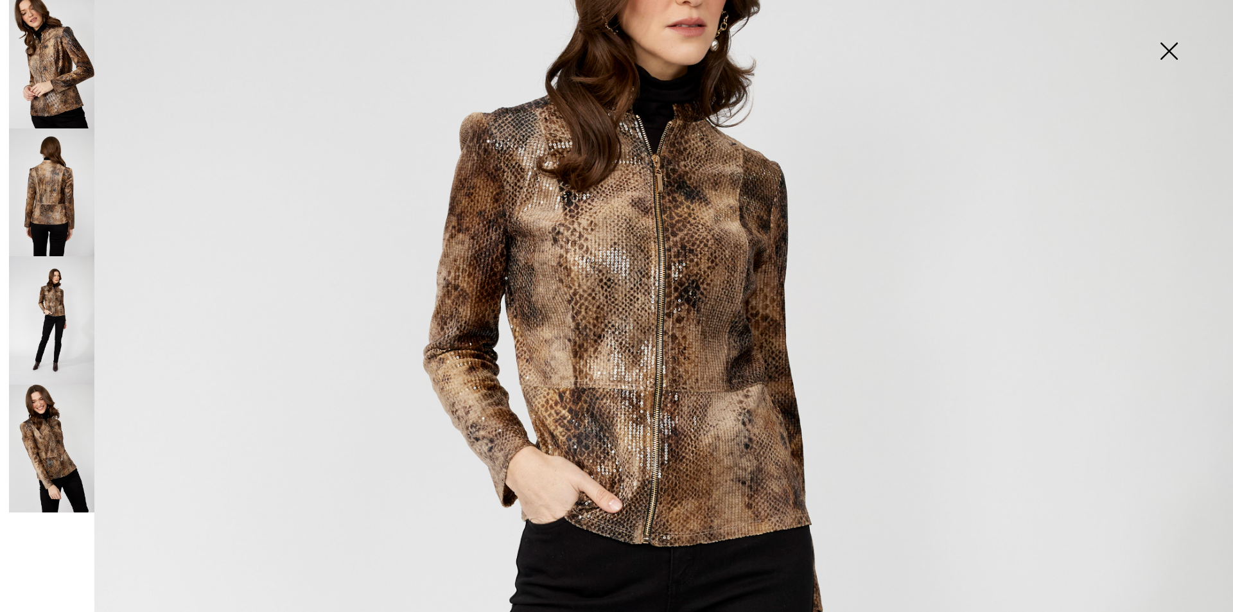
click at [35, 454] on img at bounding box center [51, 449] width 85 height 128
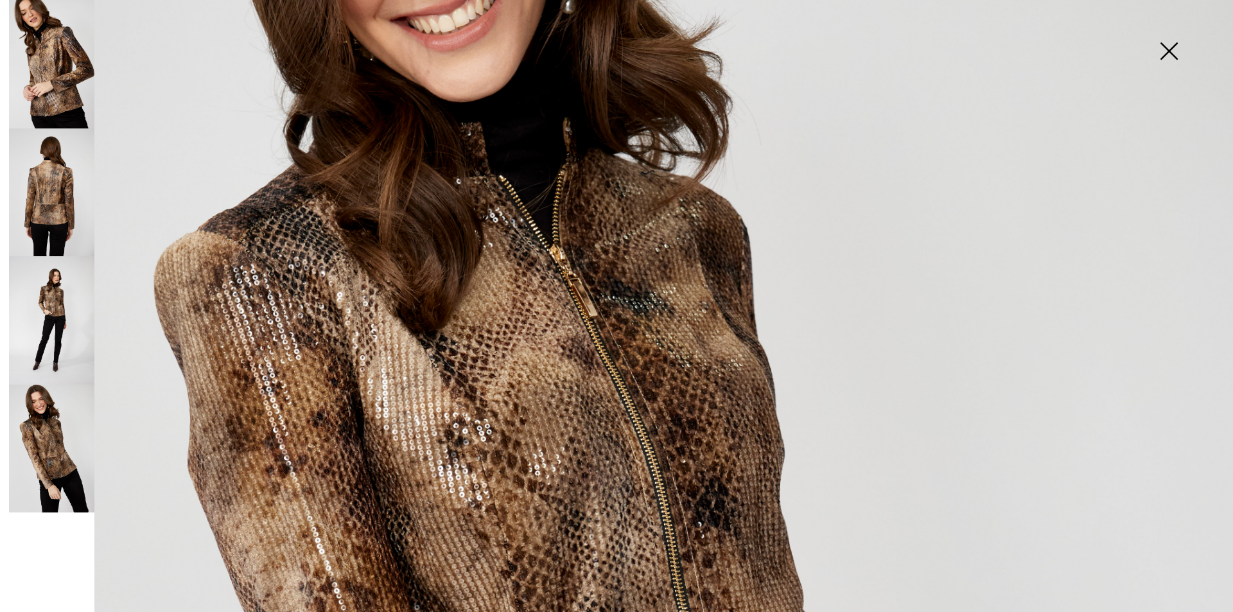
click at [1166, 49] on img at bounding box center [1169, 52] width 64 height 66
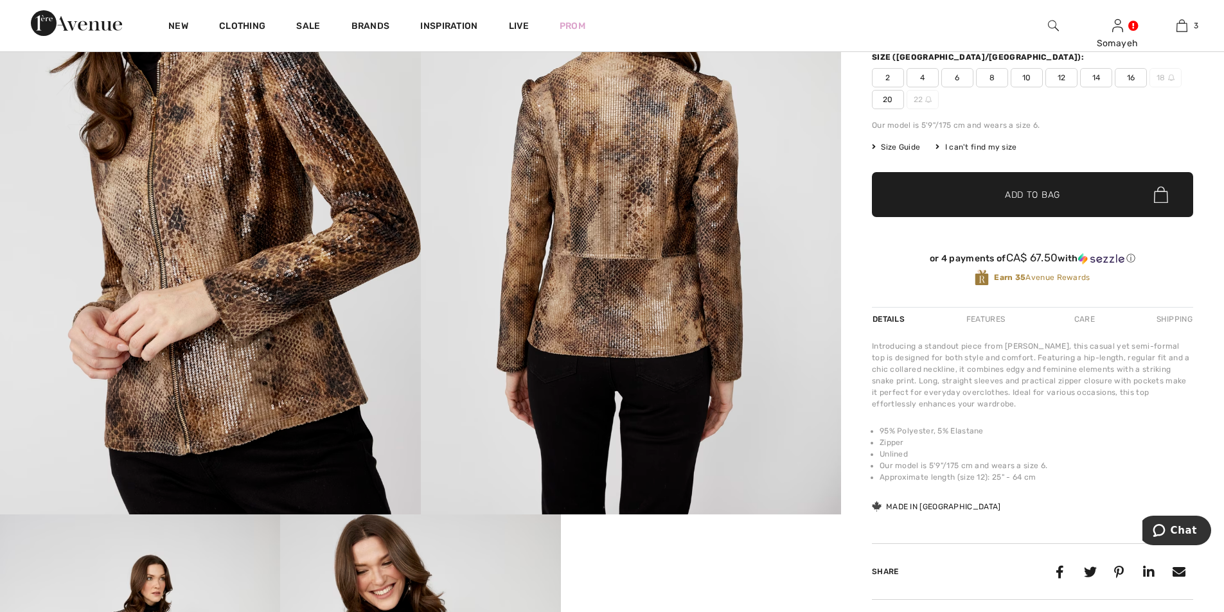
scroll to position [0, 0]
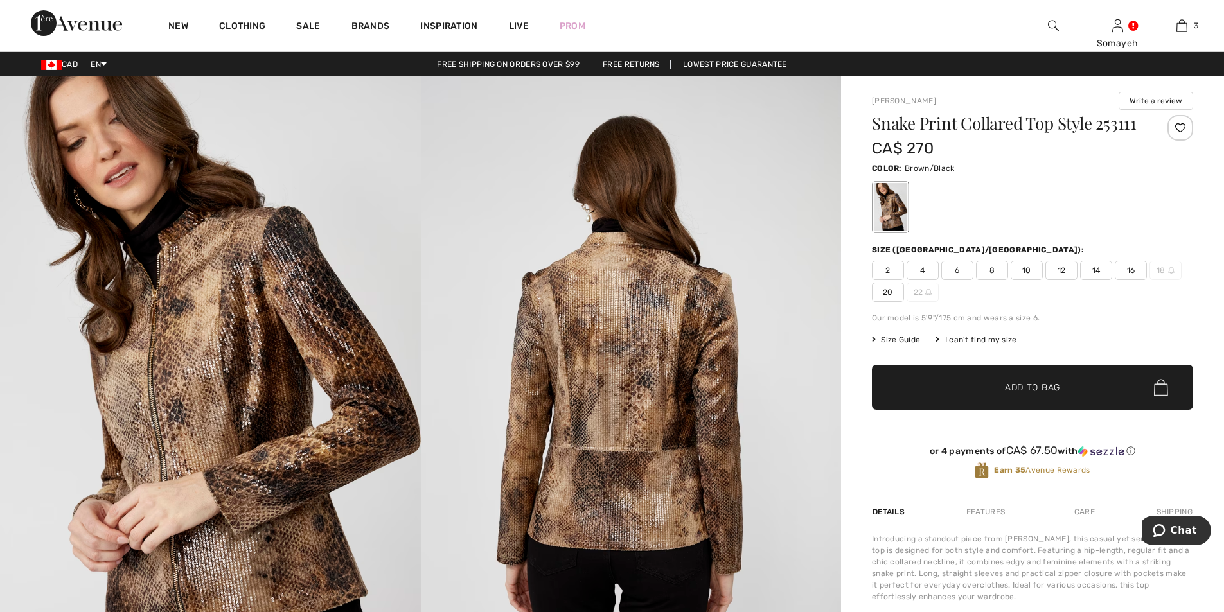
click at [924, 272] on span "4" at bounding box center [922, 270] width 32 height 19
click at [1015, 383] on span "Add to Bag" at bounding box center [1032, 387] width 55 height 13
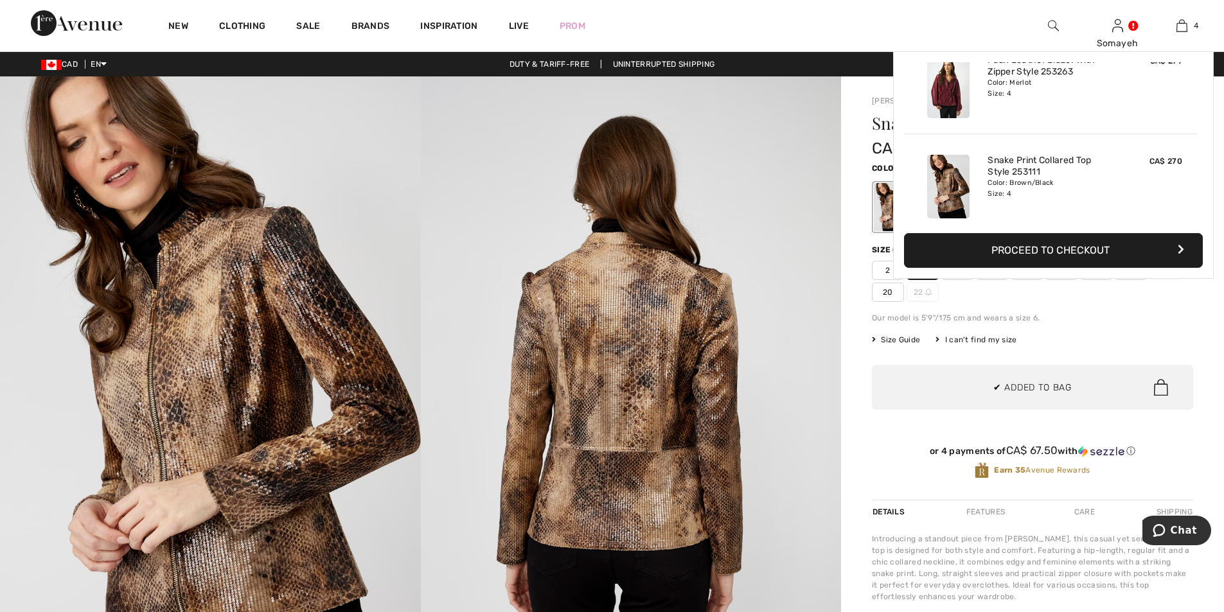
scroll to position [240, 0]
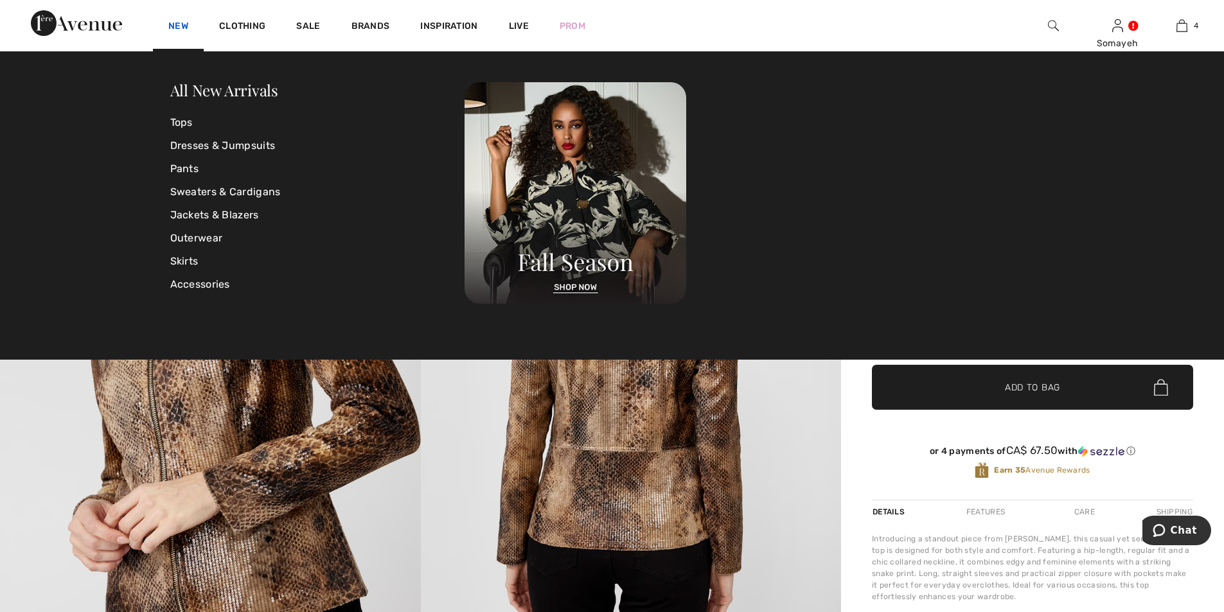
click at [179, 25] on link "New" at bounding box center [178, 27] width 20 height 13
click at [218, 92] on link "All New Arrivals" at bounding box center [224, 90] width 108 height 21
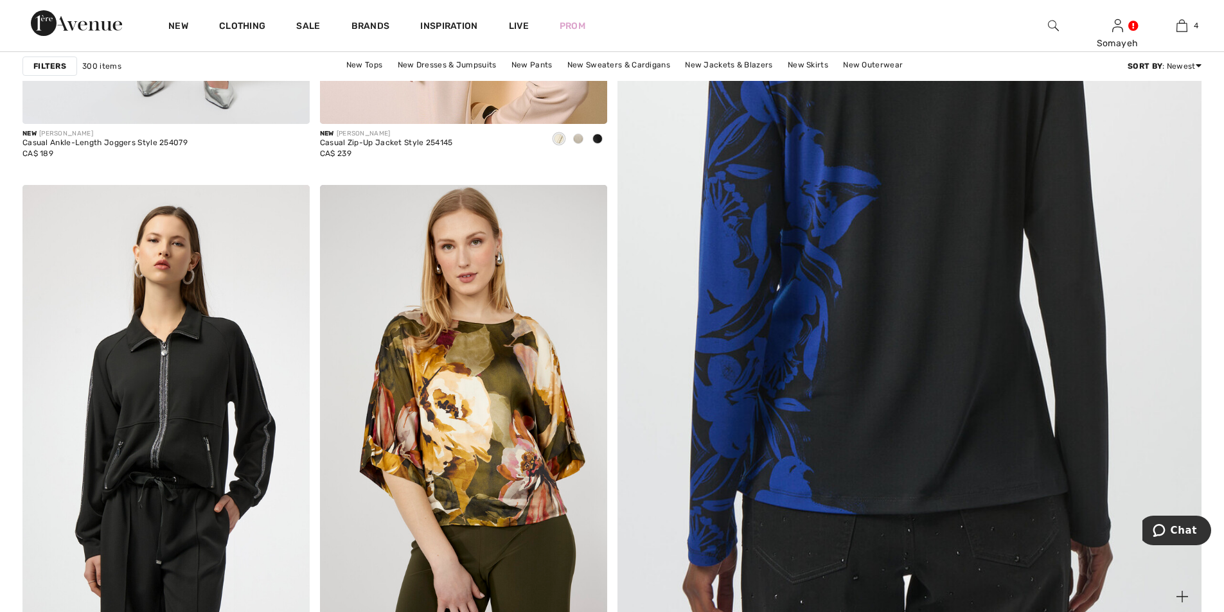
scroll to position [642, 0]
